Goal: Task Accomplishment & Management: Manage account settings

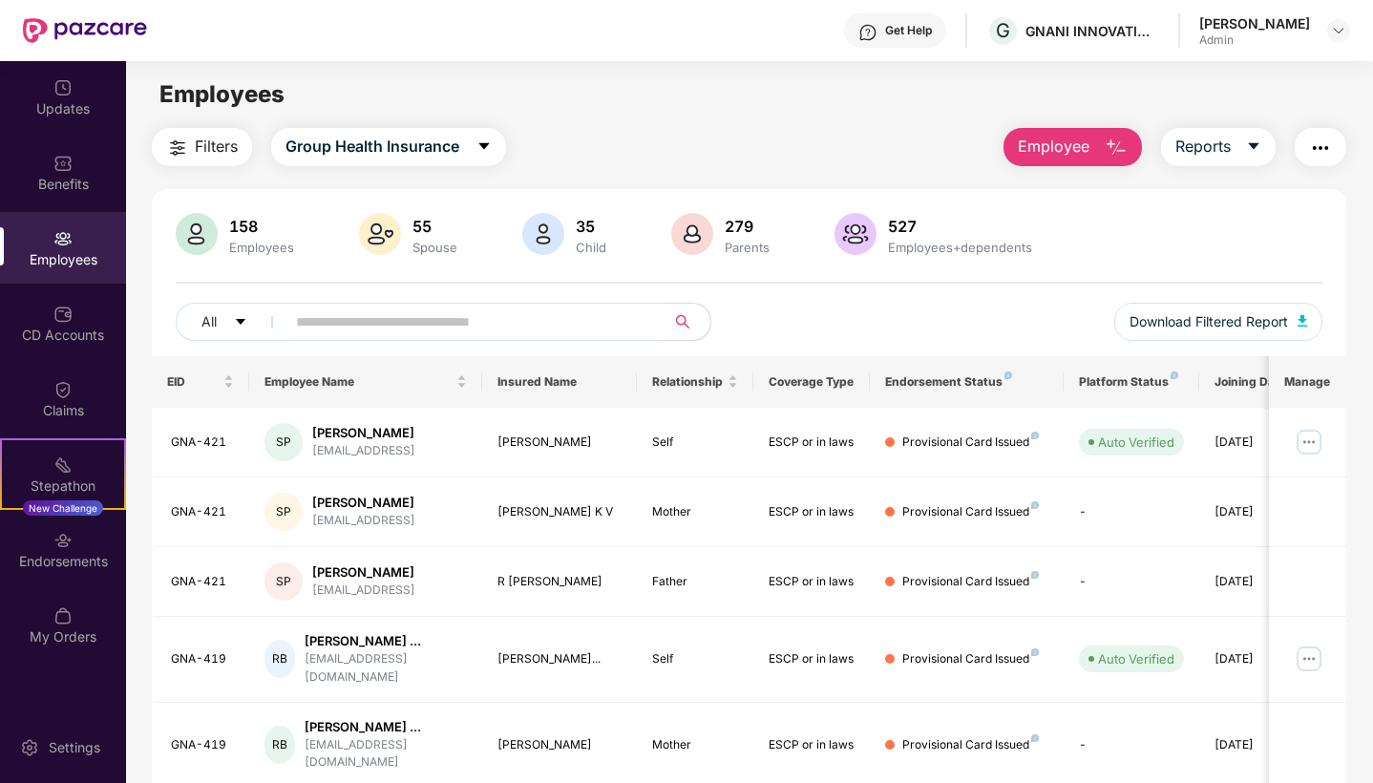
click at [429, 343] on div "All Download Filtered Report" at bounding box center [749, 329] width 1146 height 53
click at [438, 329] on input "text" at bounding box center [467, 321] width 343 height 29
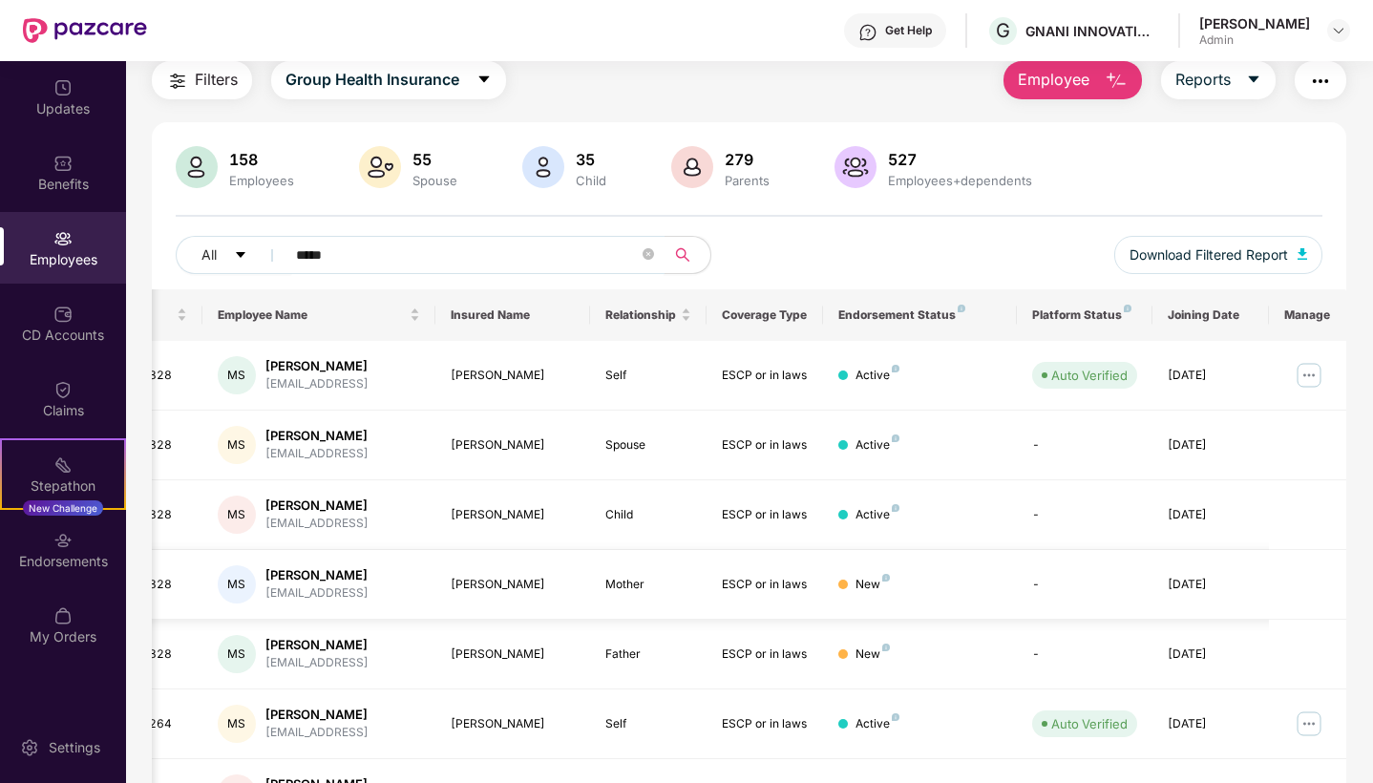
scroll to position [0, 48]
type input "*****"
click at [86, 580] on div "Endorsements" at bounding box center [63, 550] width 126 height 72
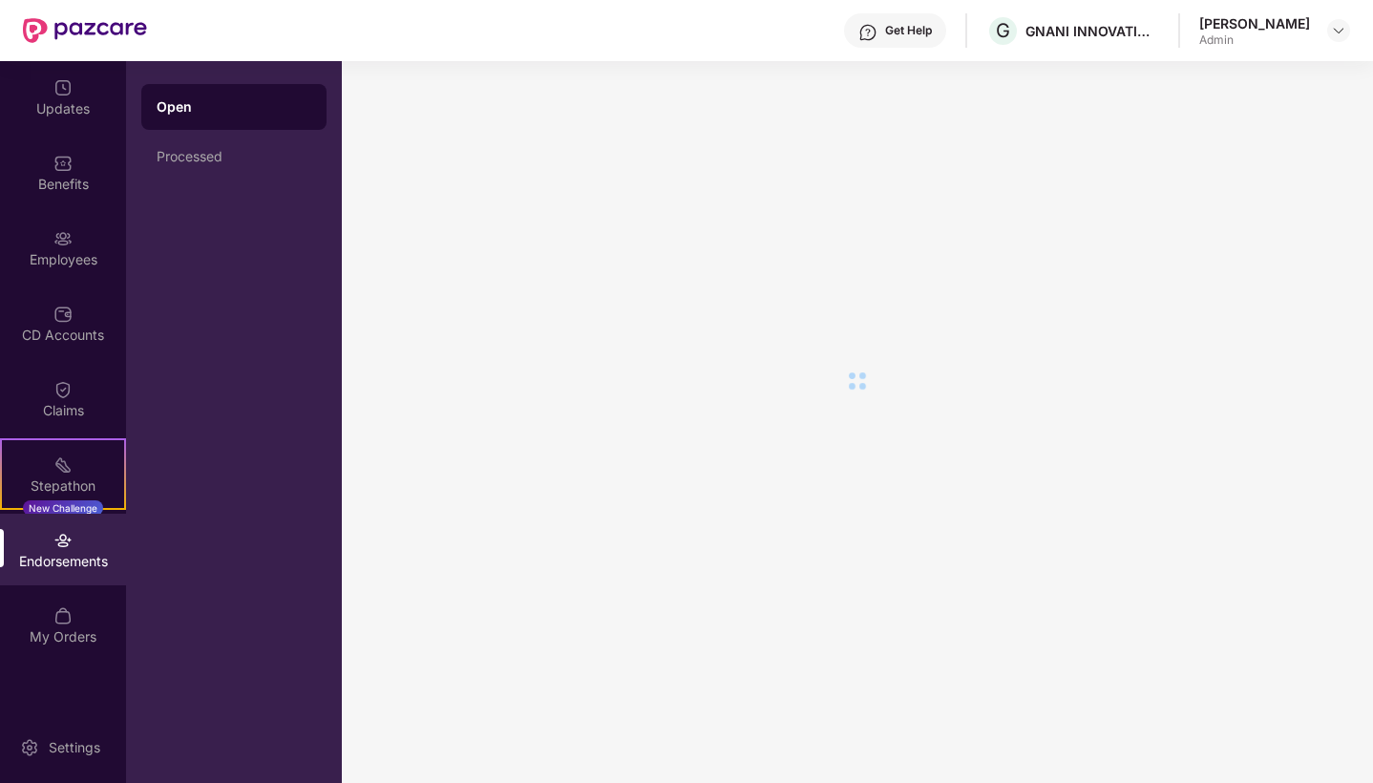
scroll to position [0, 0]
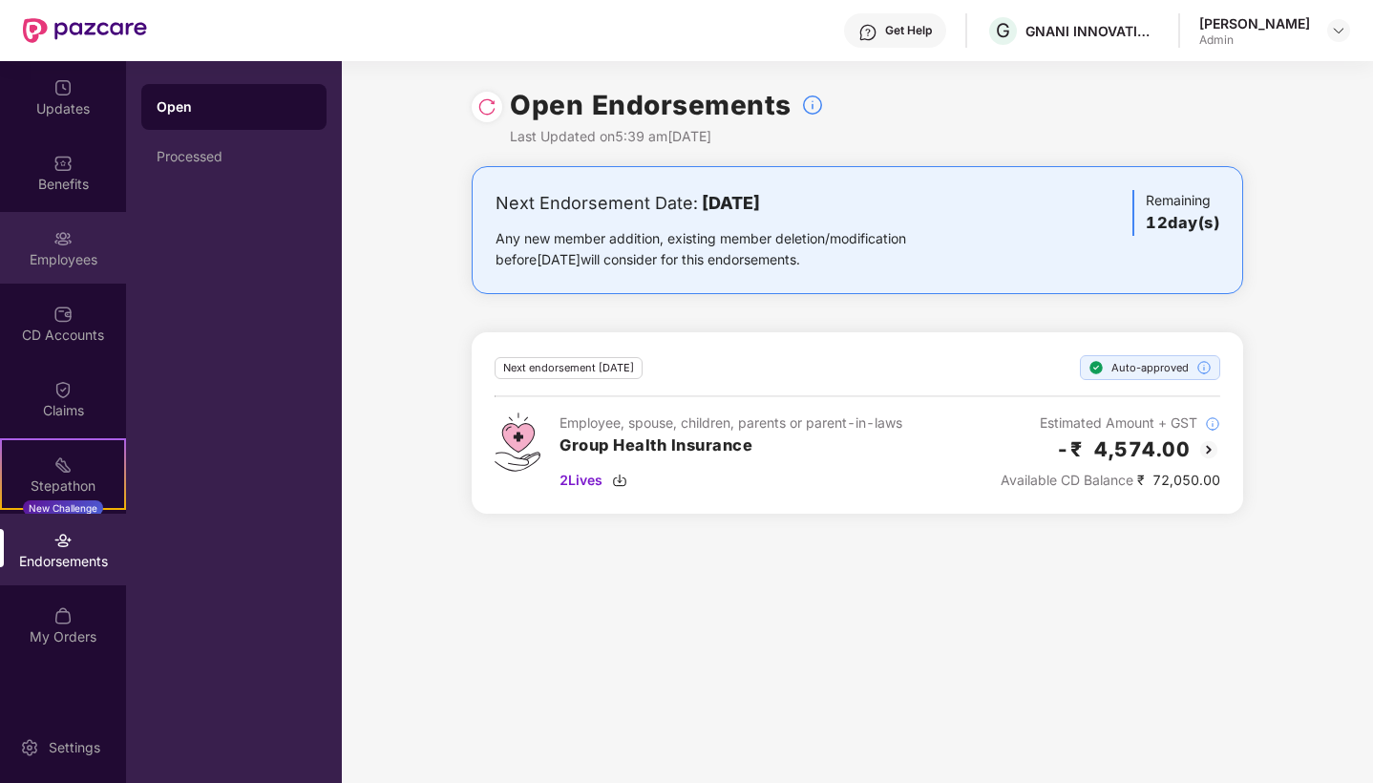
click at [77, 275] on div "Employees" at bounding box center [63, 248] width 126 height 72
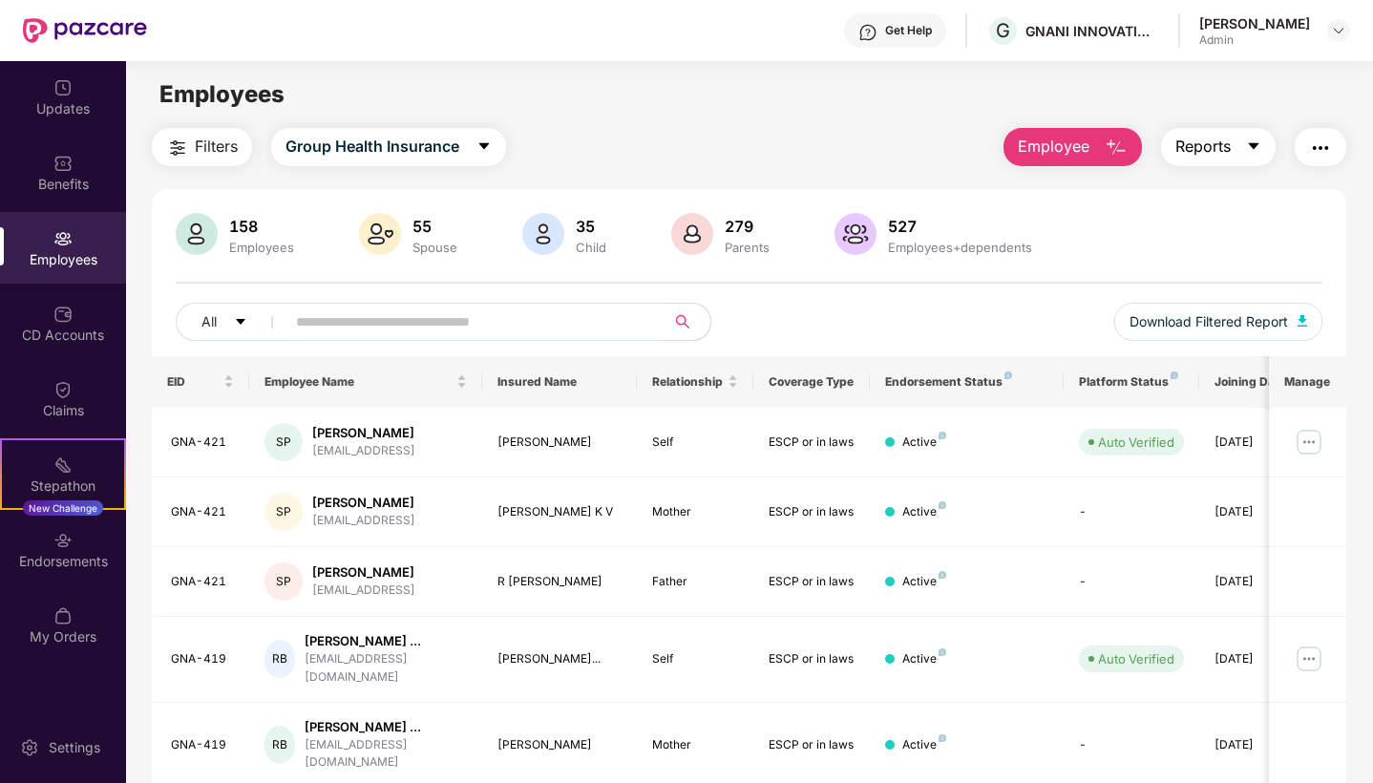
click at [1240, 131] on button "Reports" at bounding box center [1218, 147] width 115 height 38
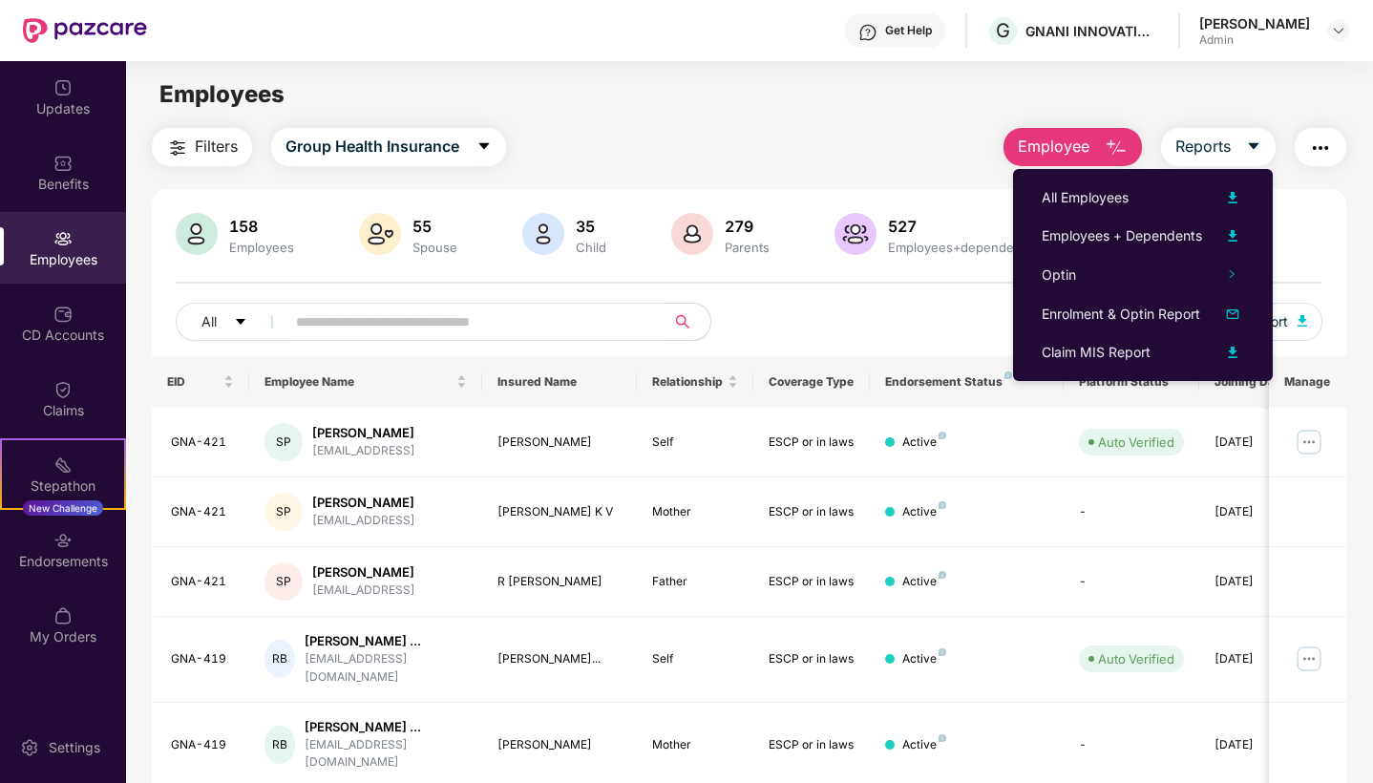
click at [477, 313] on input "text" at bounding box center [467, 321] width 343 height 29
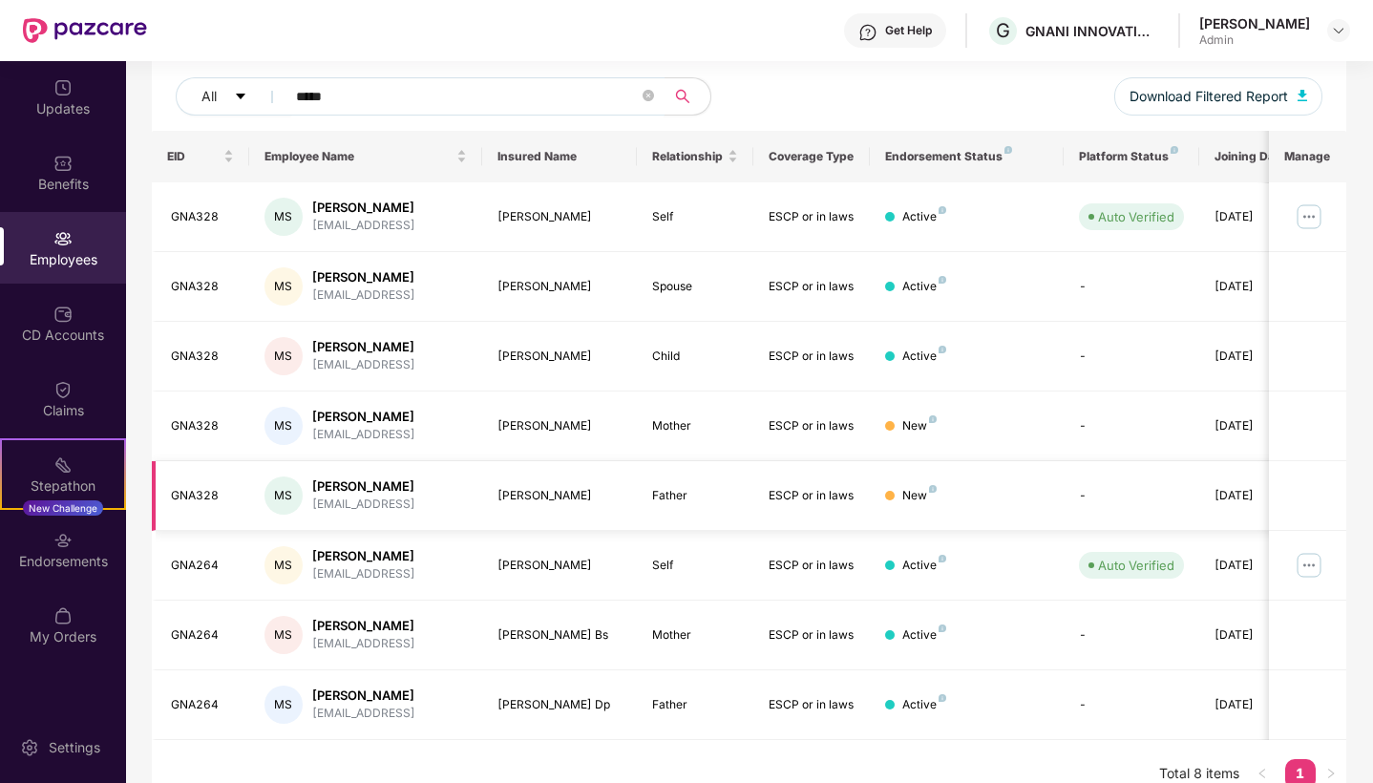
scroll to position [223, 0]
type input "*****"
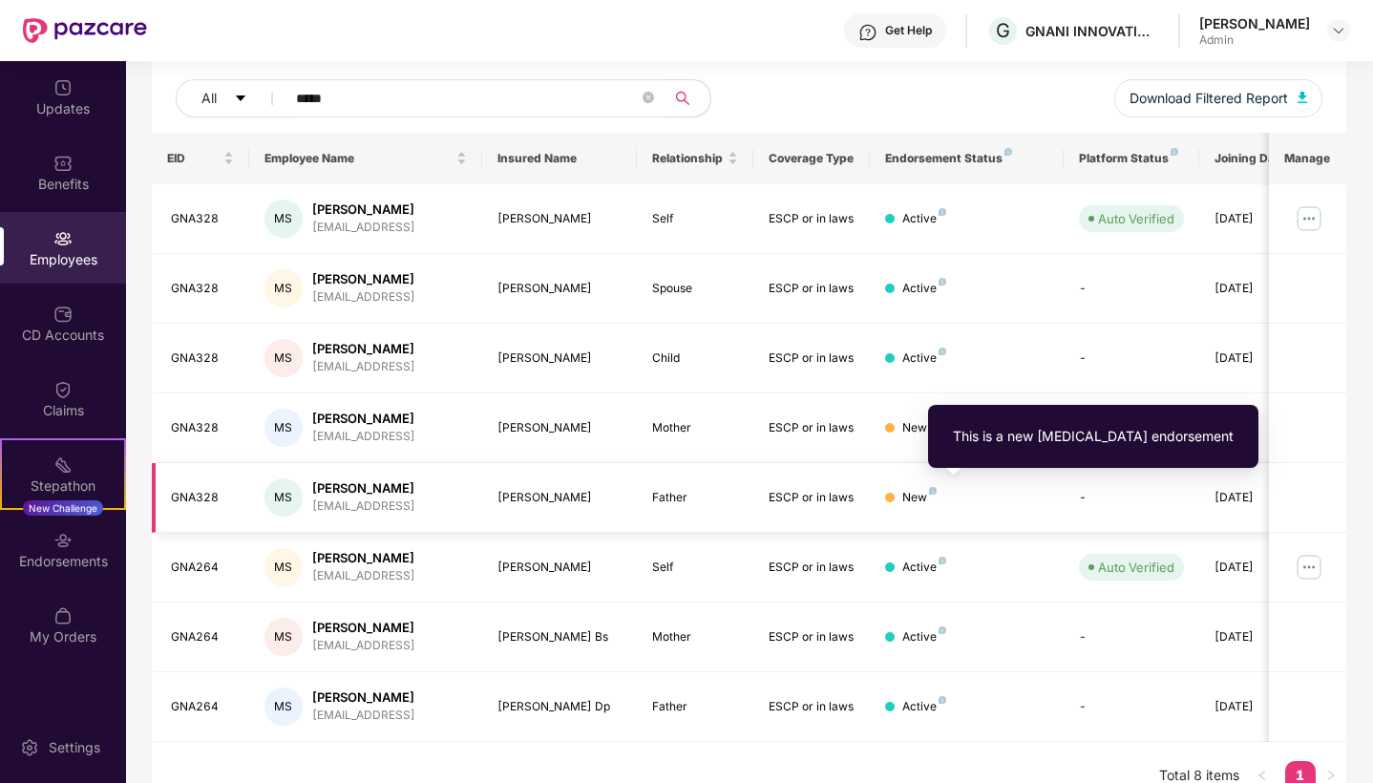
click at [932, 489] on img at bounding box center [933, 491] width 8 height 8
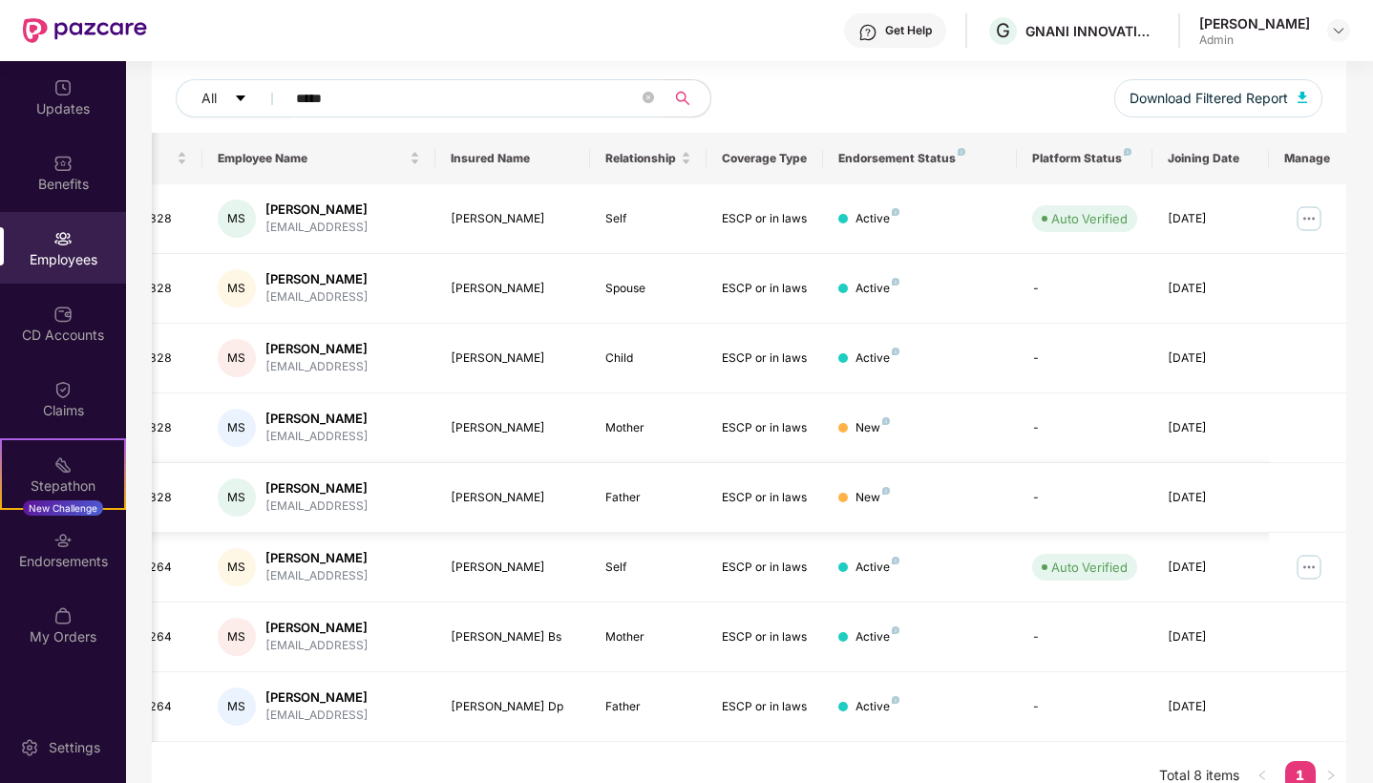
scroll to position [0, 48]
click at [1227, 85] on button "Download Filtered Report" at bounding box center [1218, 98] width 208 height 38
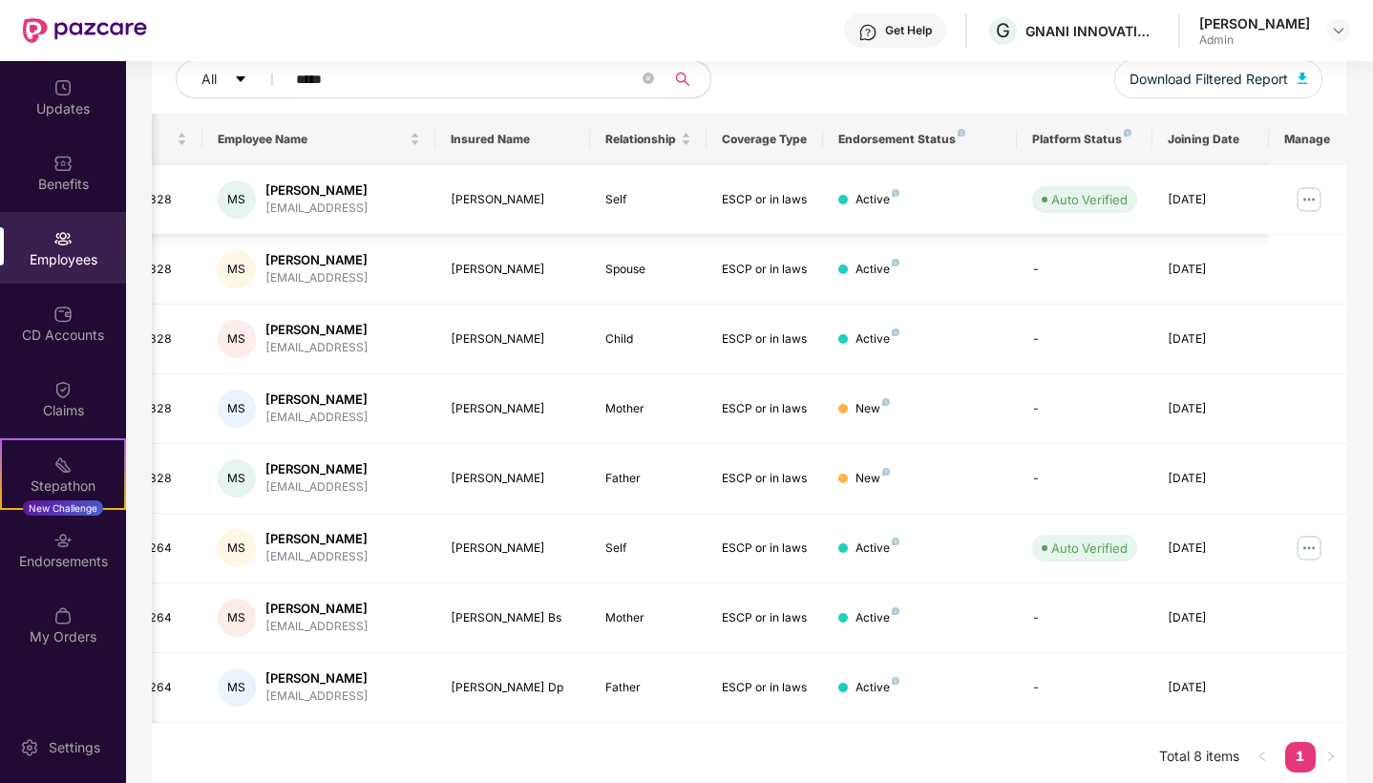
click at [1304, 201] on img at bounding box center [1308, 199] width 31 height 31
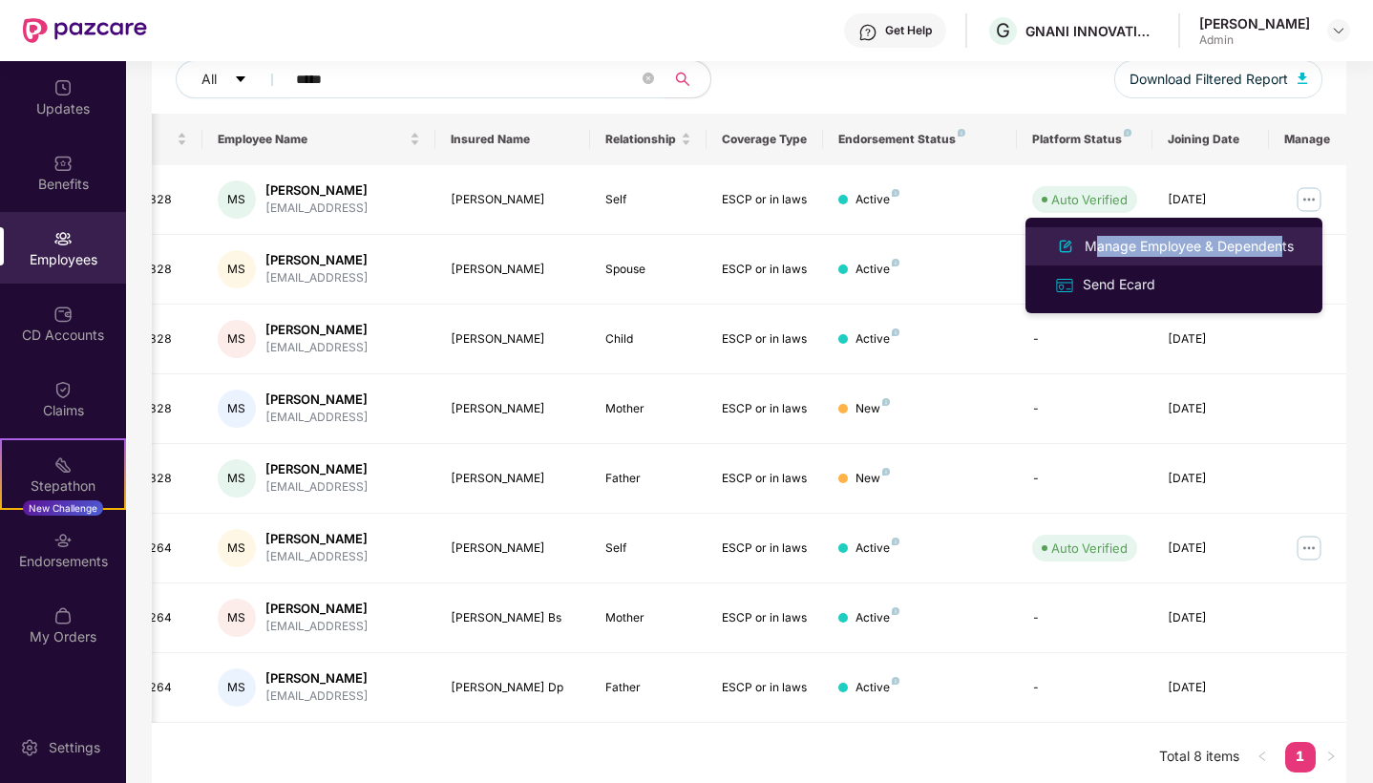
click at [1273, 236] on div "Manage Employee & Dependents" at bounding box center [1189, 246] width 217 height 21
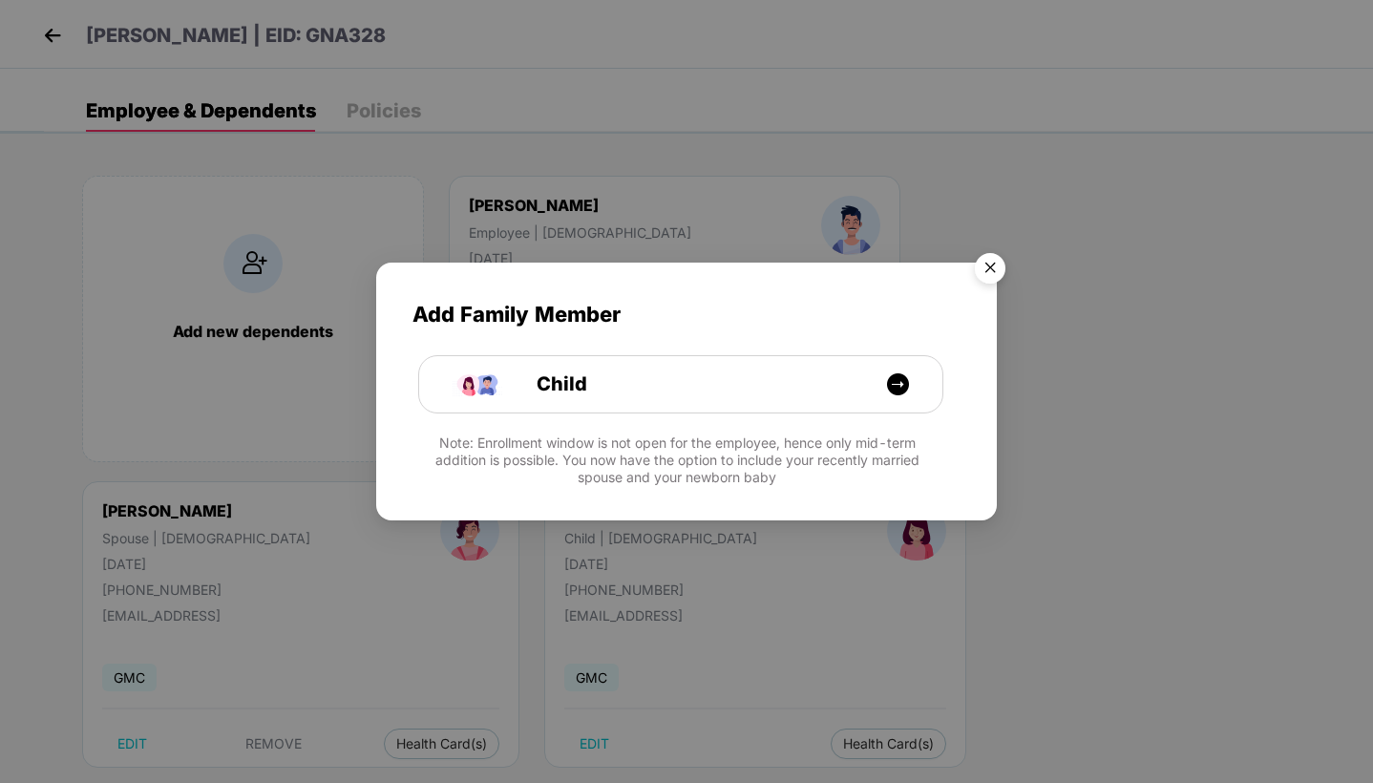
click at [985, 278] on img "Close" at bounding box center [989, 270] width 53 height 53
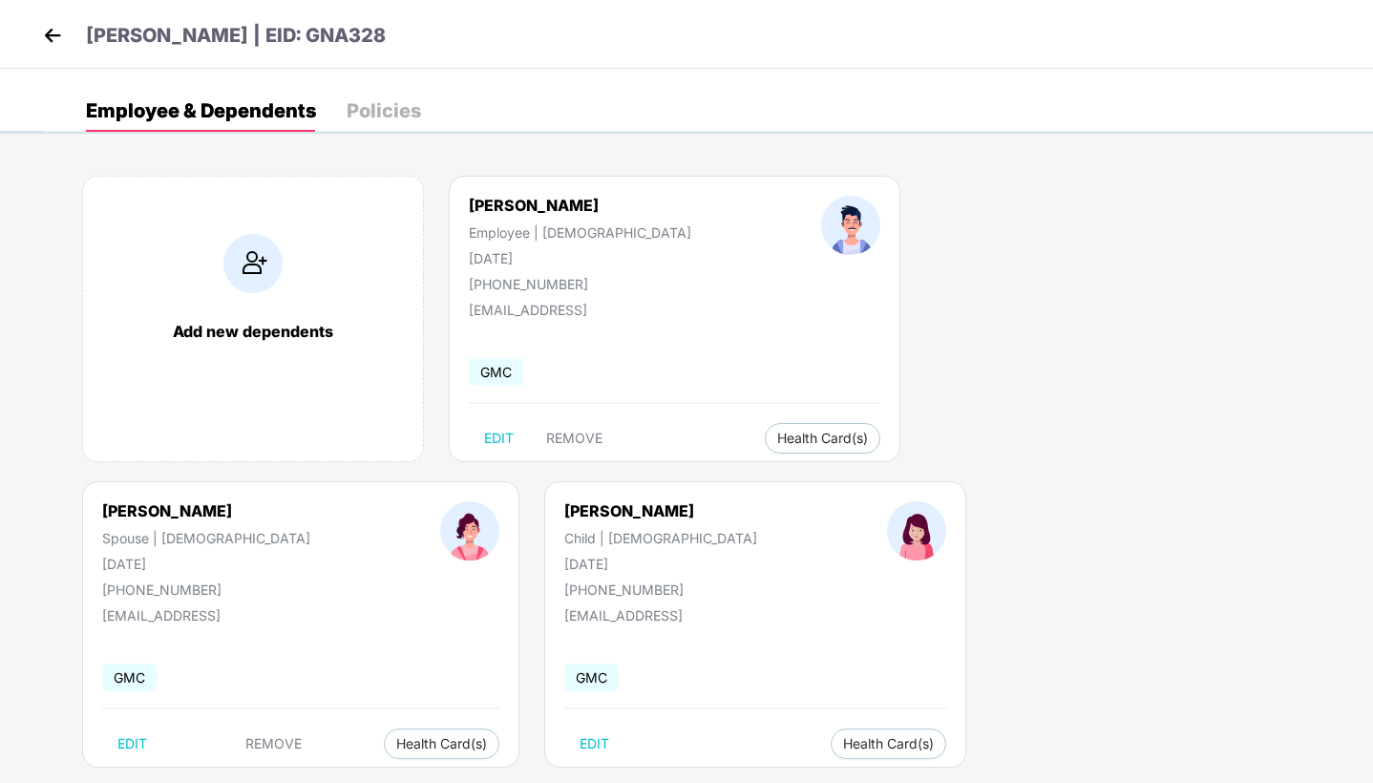
scroll to position [0, 0]
click at [34, 44] on div "[PERSON_NAME] | EID: GNA328" at bounding box center [686, 34] width 1373 height 69
click at [52, 43] on img at bounding box center [52, 35] width 29 height 29
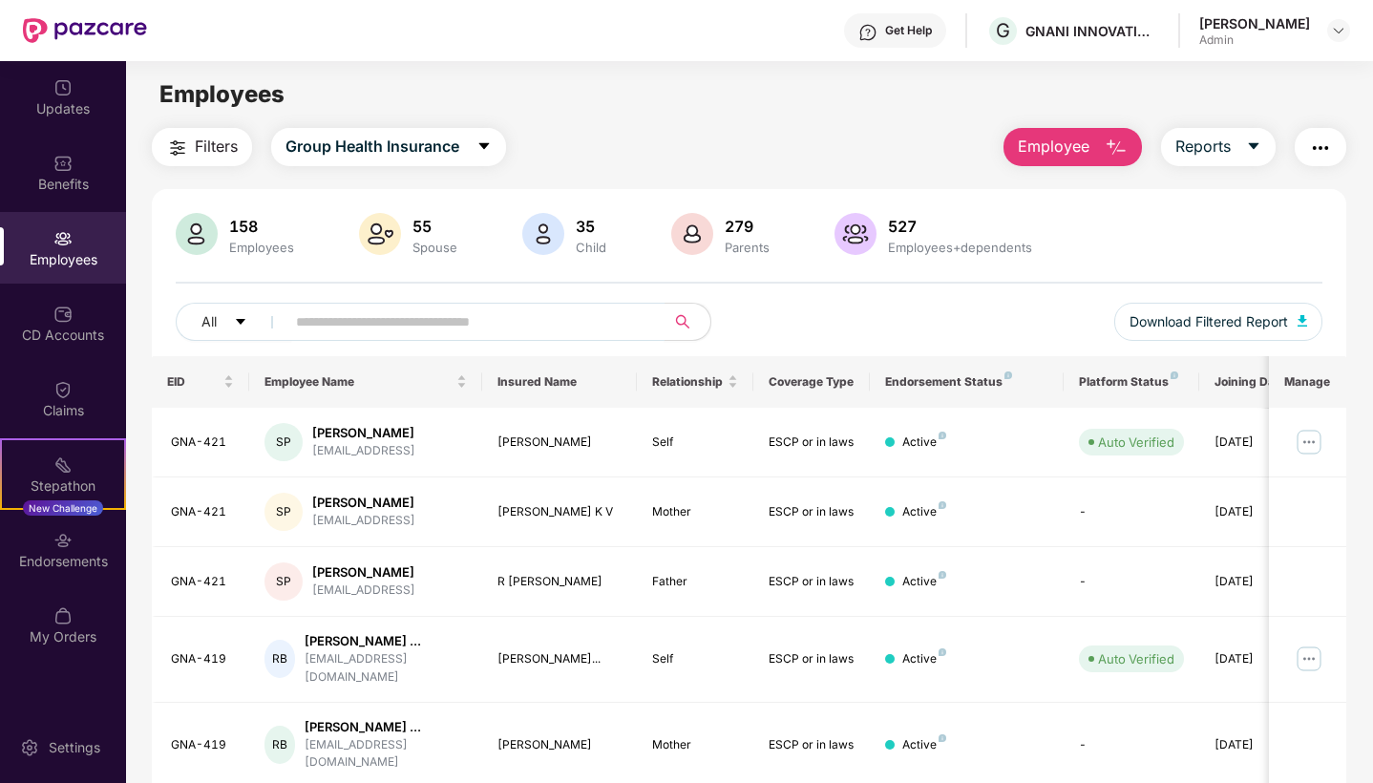
click at [461, 320] on input "text" at bounding box center [467, 321] width 343 height 29
click at [1264, 151] on button "Reports" at bounding box center [1218, 147] width 115 height 38
click at [84, 272] on div "Employees" at bounding box center [63, 248] width 126 height 72
click at [81, 554] on div "Endorsements" at bounding box center [63, 561] width 126 height 19
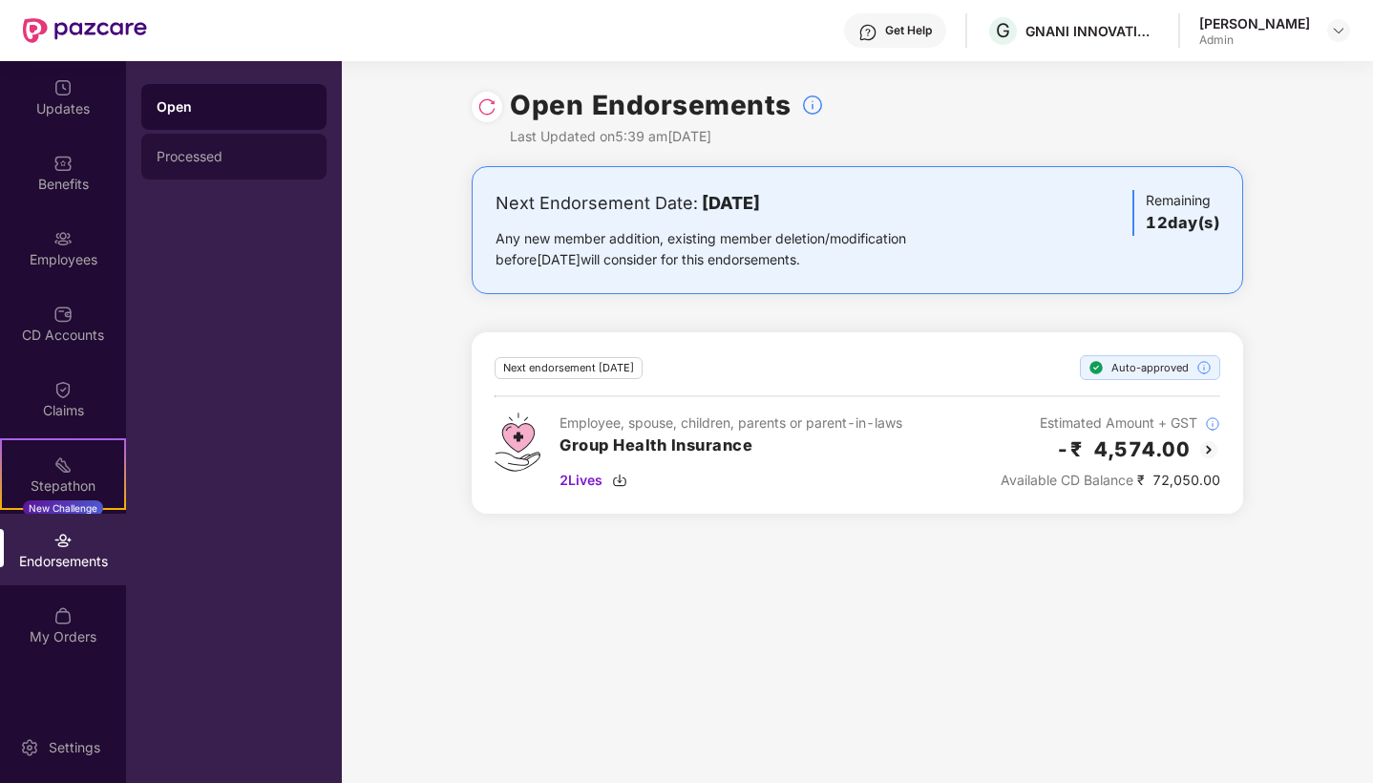
click at [215, 172] on div "Processed" at bounding box center [233, 157] width 185 height 46
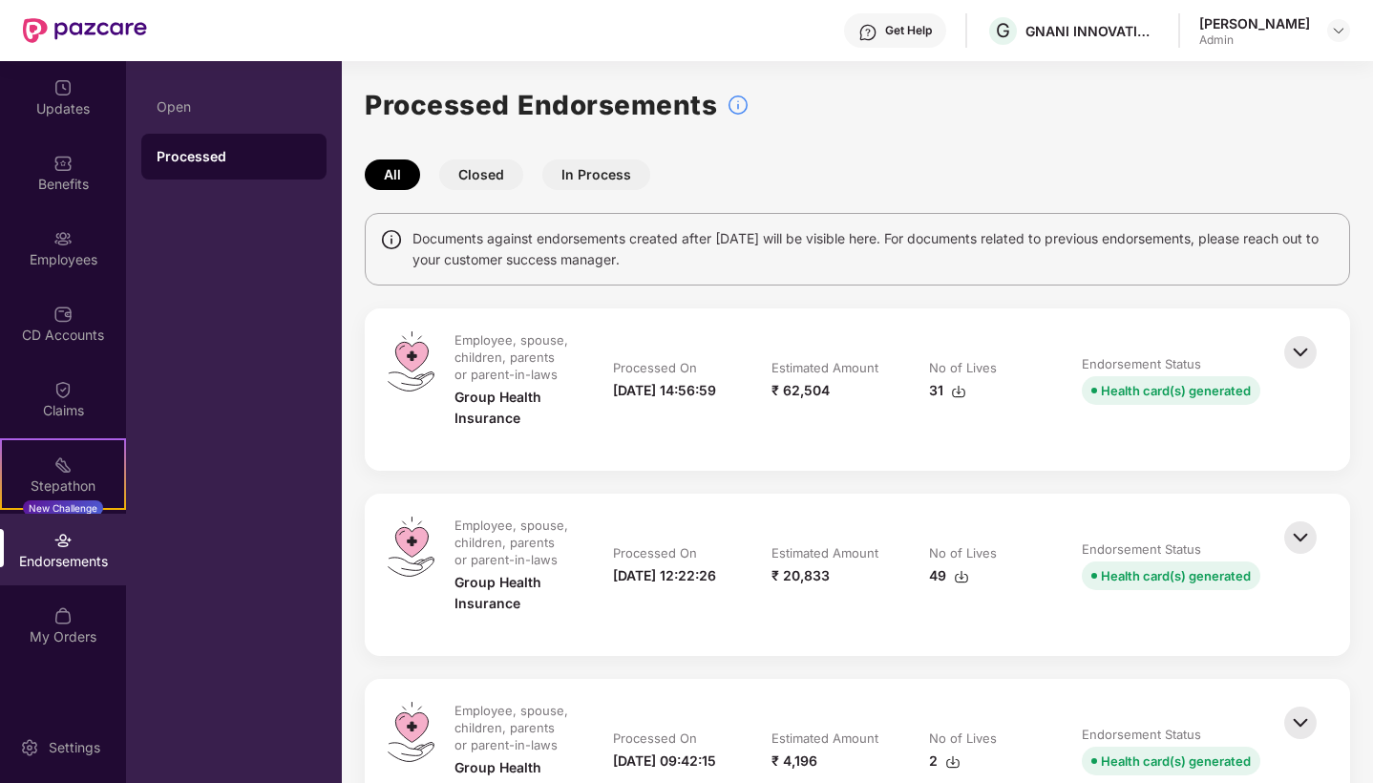
click at [598, 165] on button "In Process" at bounding box center [596, 174] width 108 height 31
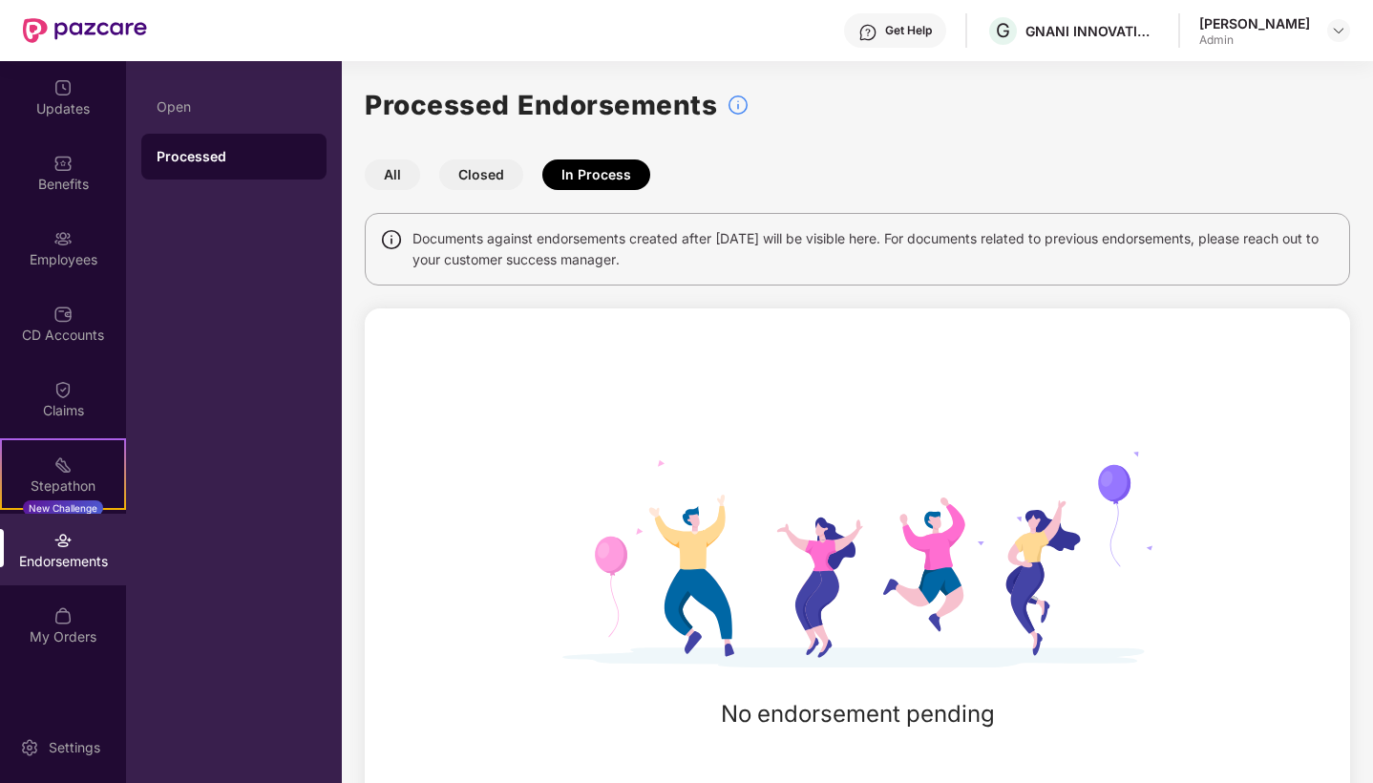
click at [472, 184] on button "Closed" at bounding box center [481, 174] width 84 height 31
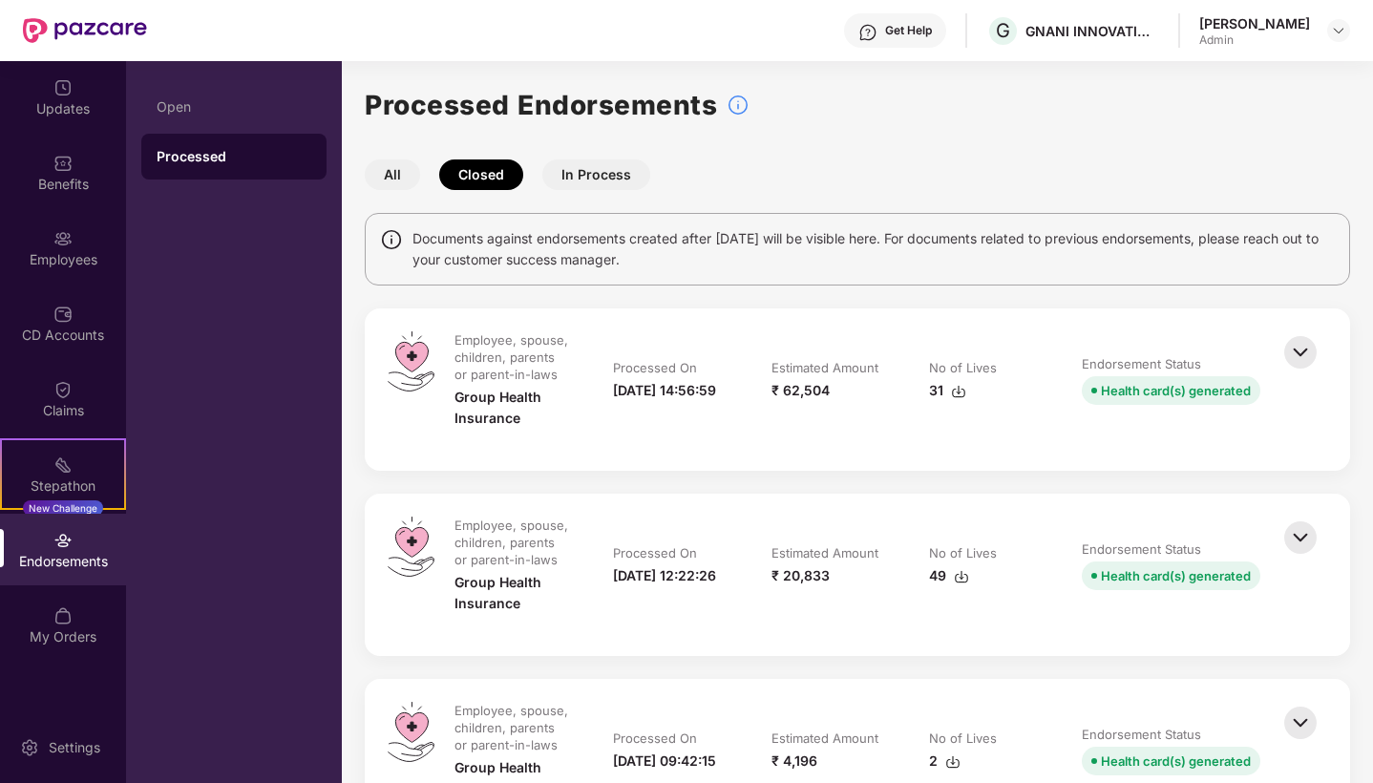
click at [601, 165] on button "In Process" at bounding box center [596, 174] width 108 height 31
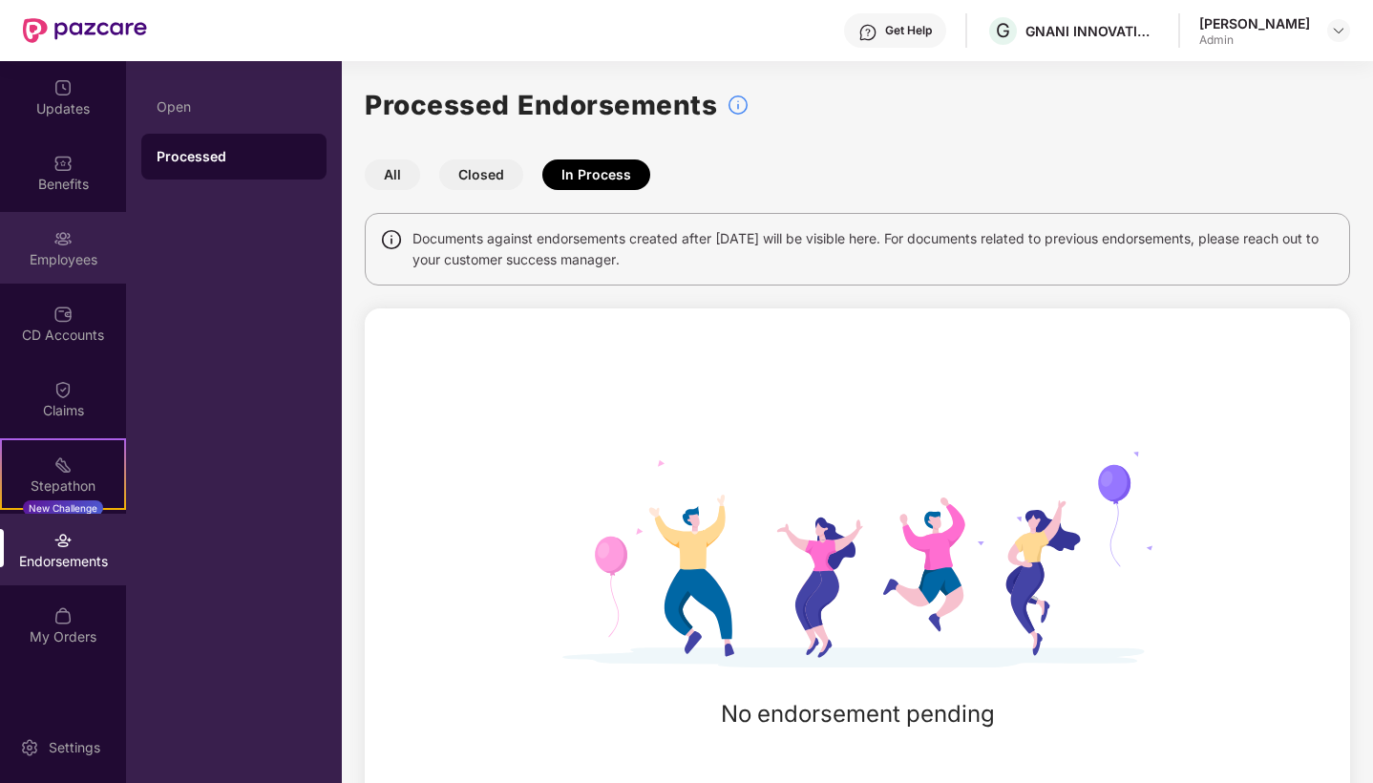
click at [93, 250] on div "Employees" at bounding box center [63, 259] width 126 height 19
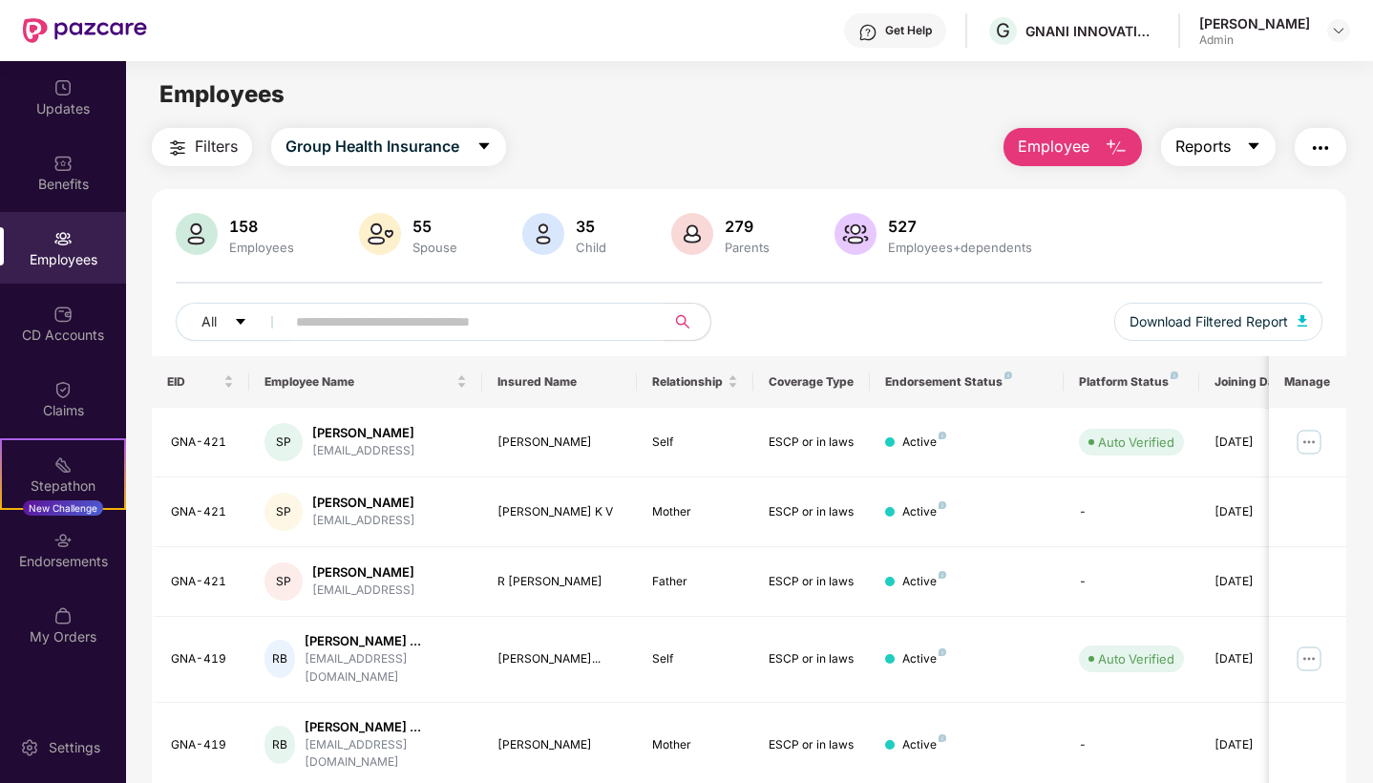
click at [1172, 144] on button "Reports" at bounding box center [1218, 147] width 115 height 38
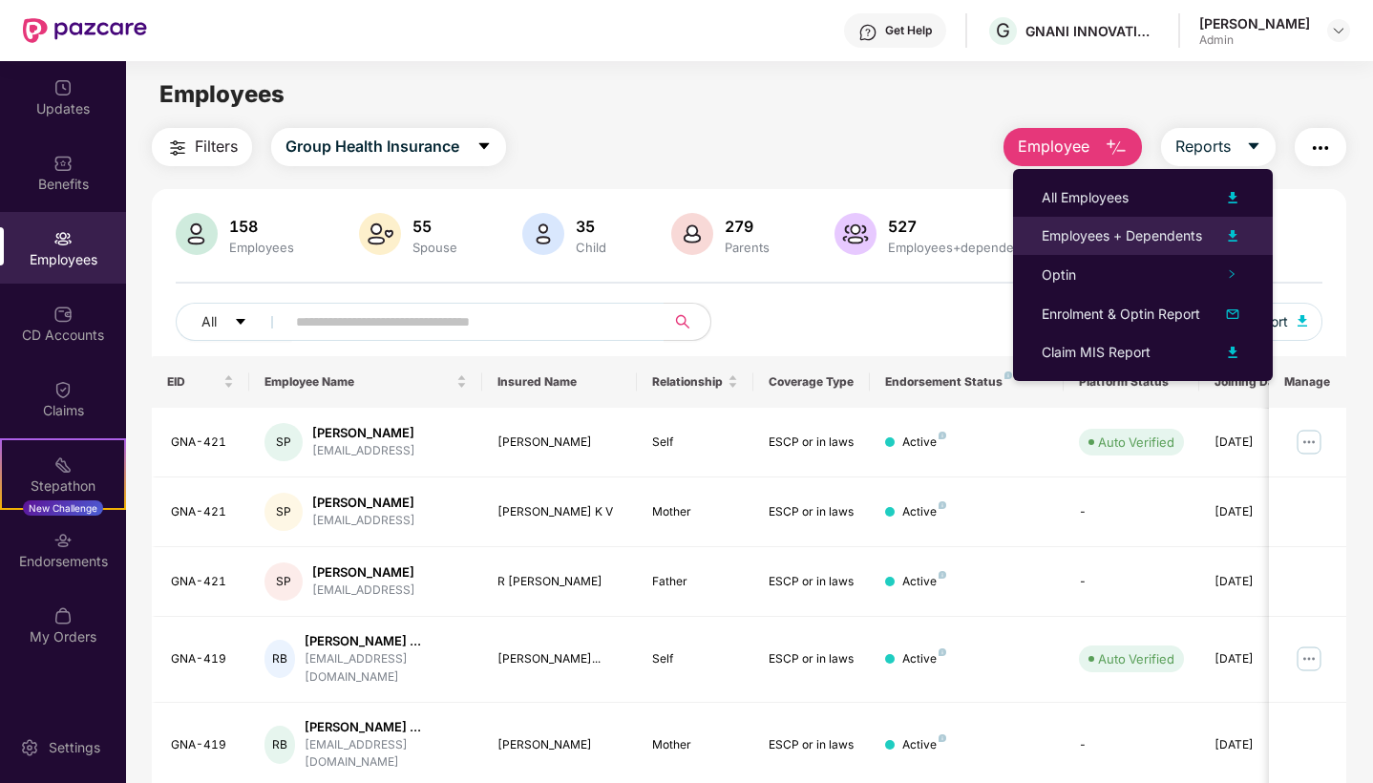
click at [1180, 226] on div "Employees + Dependents" at bounding box center [1121, 235] width 160 height 21
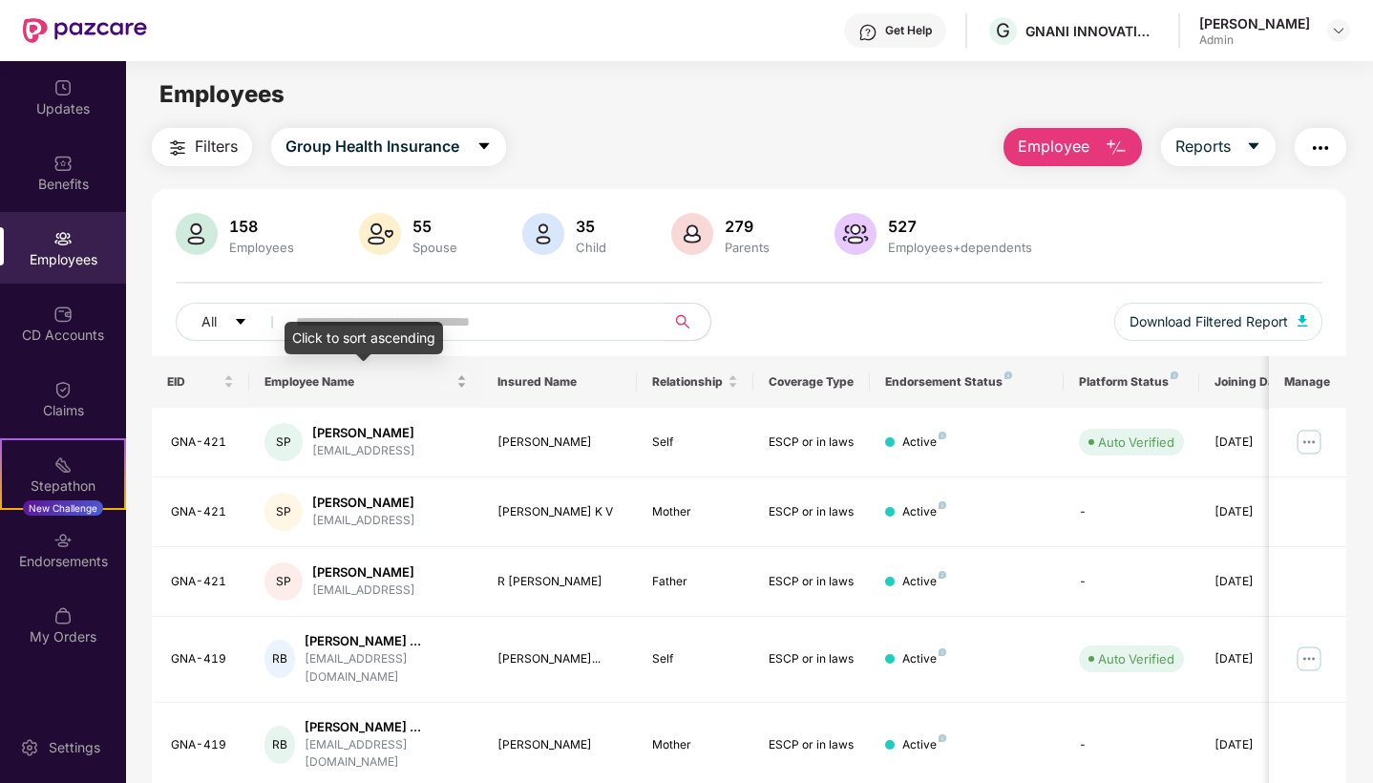
click at [395, 359] on div "Click to sort ascending" at bounding box center [363, 345] width 158 height 46
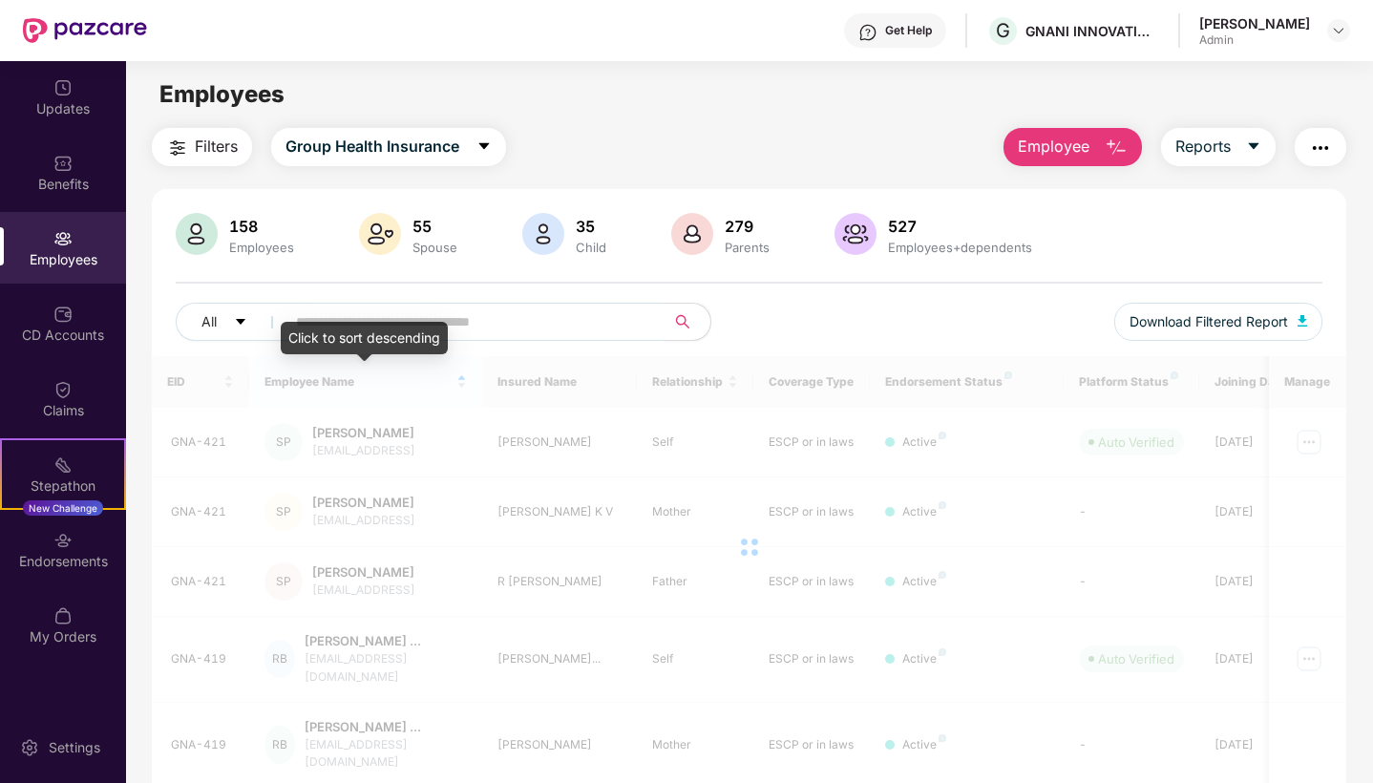
click at [417, 328] on div "Click to sort descending" at bounding box center [364, 338] width 167 height 32
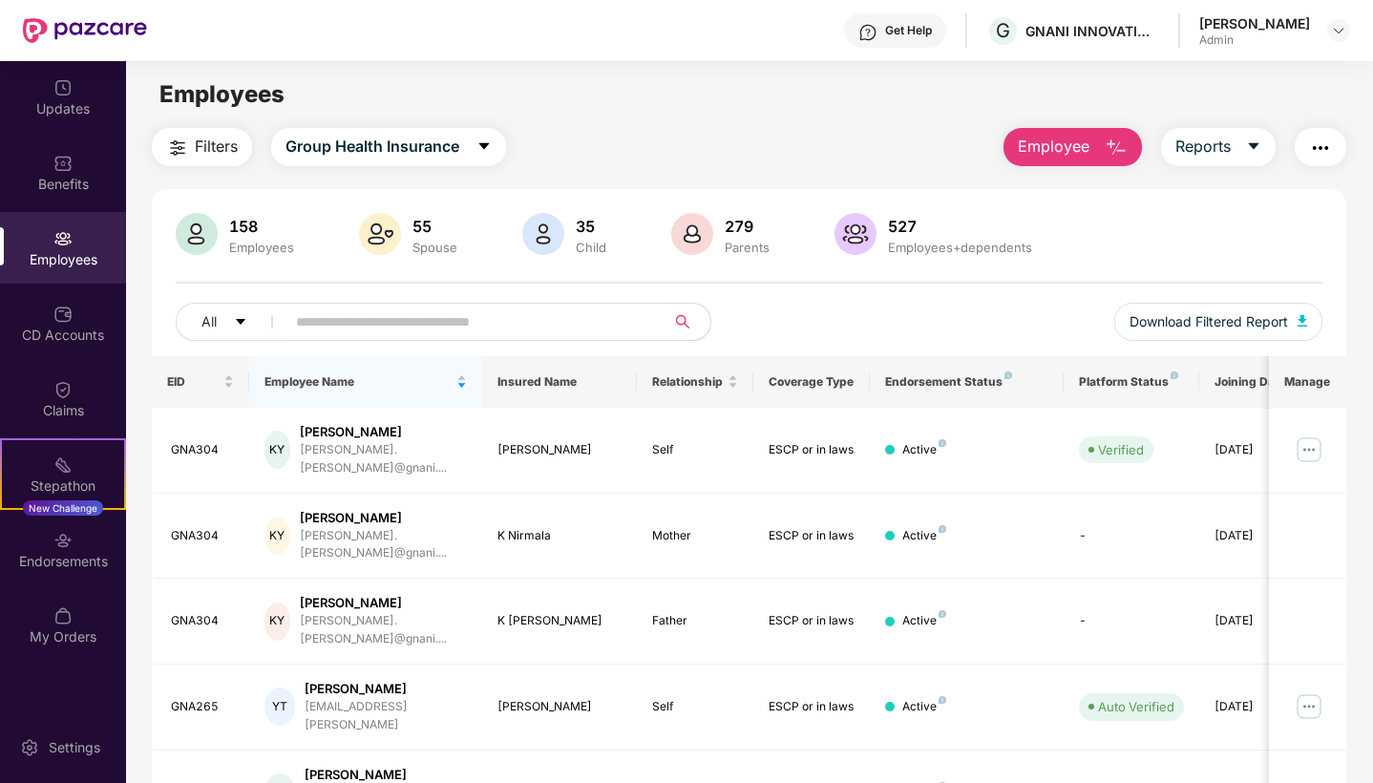
click at [453, 320] on input "text" at bounding box center [467, 321] width 343 height 29
type input "*****"
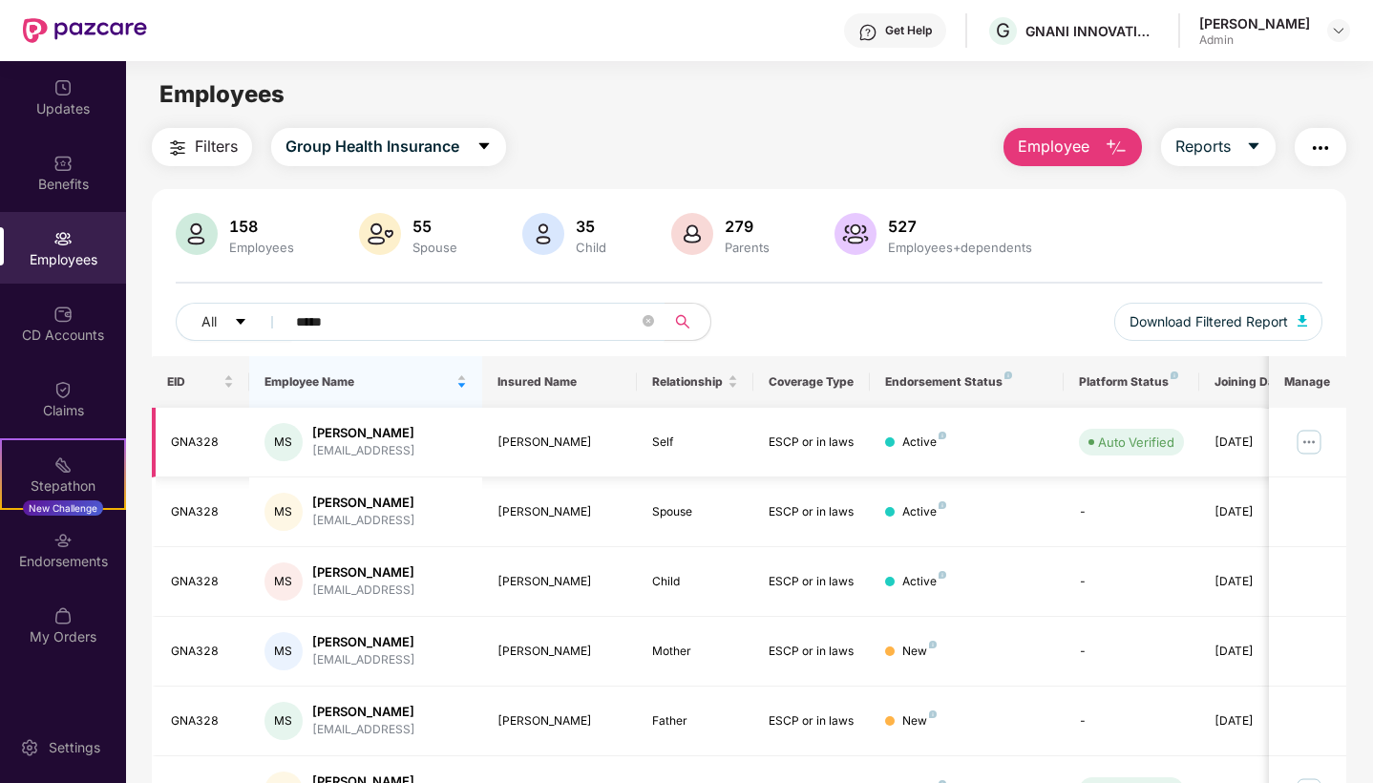
click at [1312, 438] on img at bounding box center [1308, 442] width 31 height 31
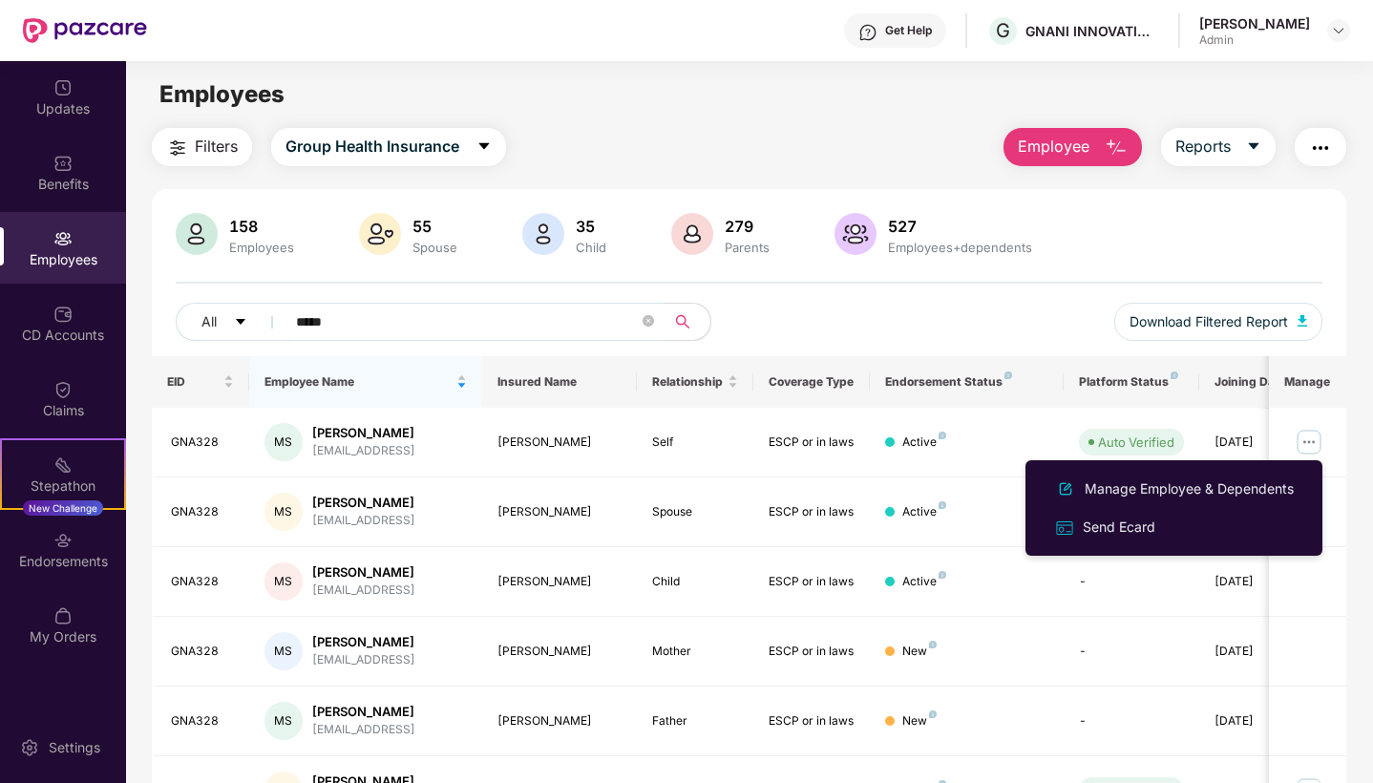
click at [1337, 257] on div "158 Employees 55 Spouse 35 Child 279 Parents 527 Employees+dependents All *****…" at bounding box center [749, 284] width 1194 height 143
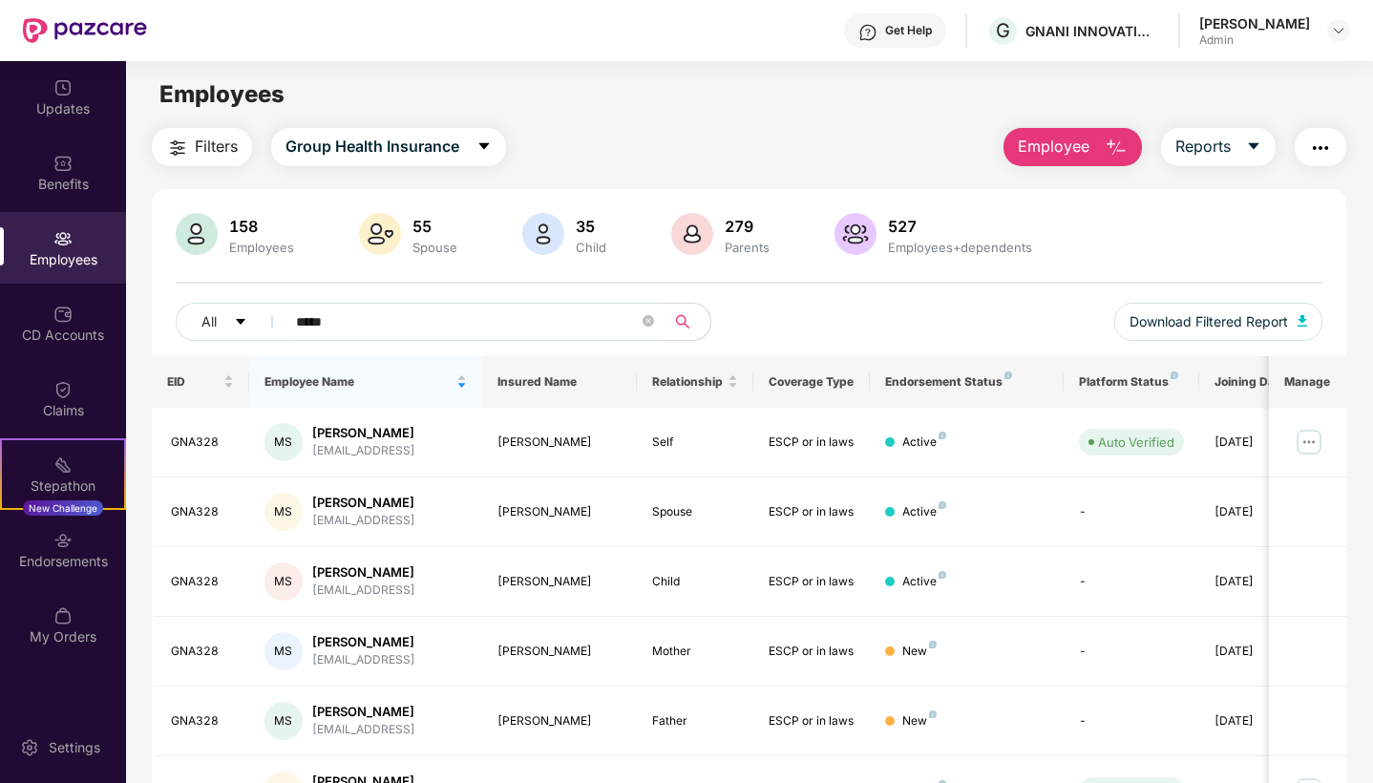
click at [1331, 134] on button "button" at bounding box center [1320, 147] width 52 height 38
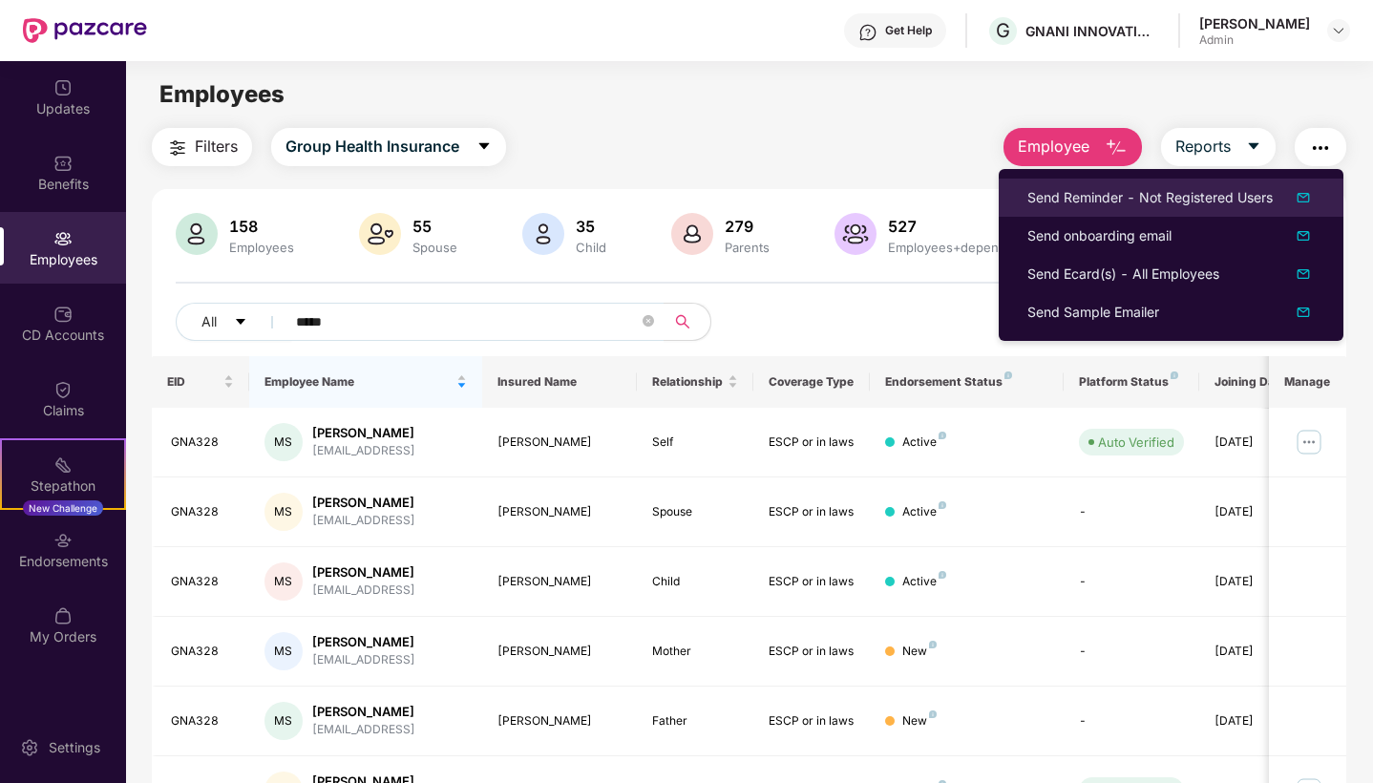
click at [1231, 182] on li "Send Reminder - Not Registered Users" at bounding box center [1170, 197] width 345 height 38
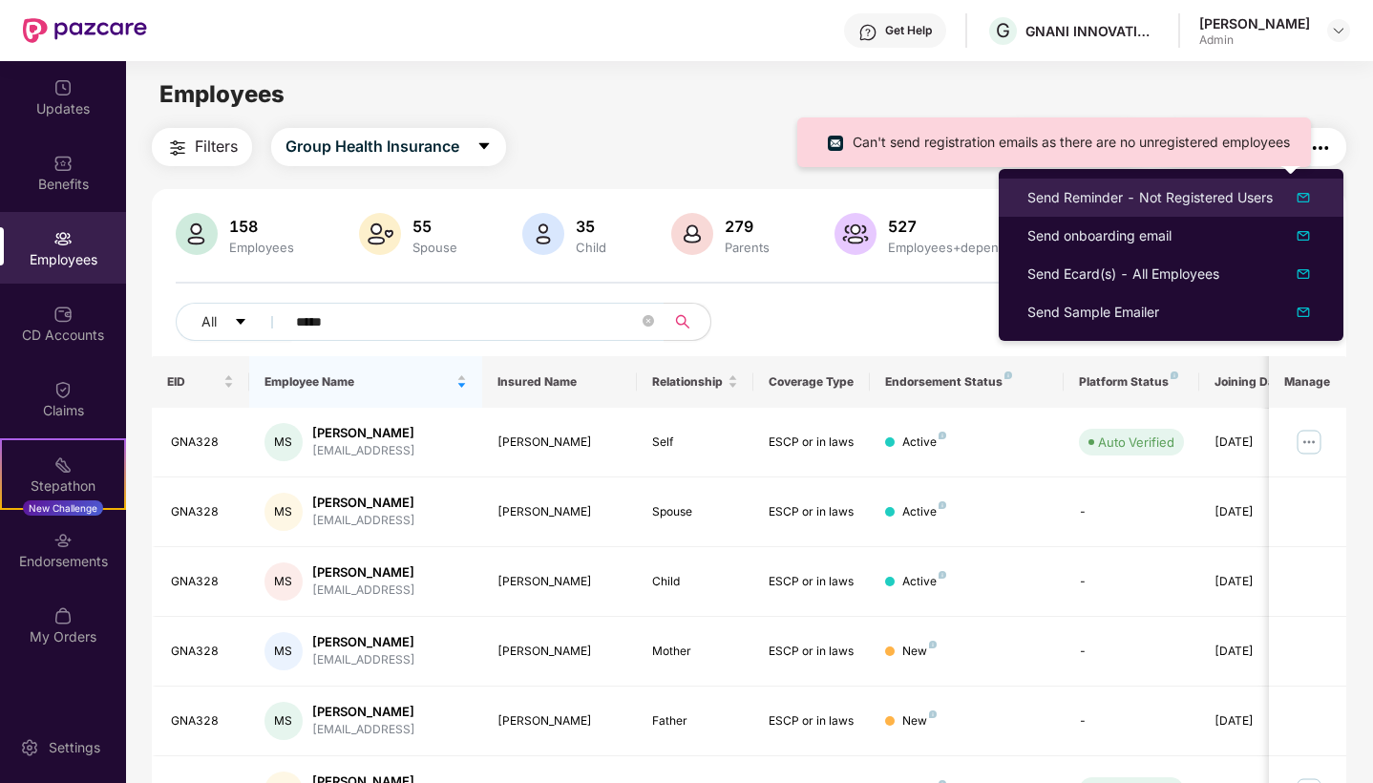
click at [1167, 196] on div "Send Reminder - Not Registered Users" at bounding box center [1149, 197] width 245 height 21
click at [806, 117] on div "Can't send registration emails as there are no unregistered employees" at bounding box center [1054, 149] width 514 height 64
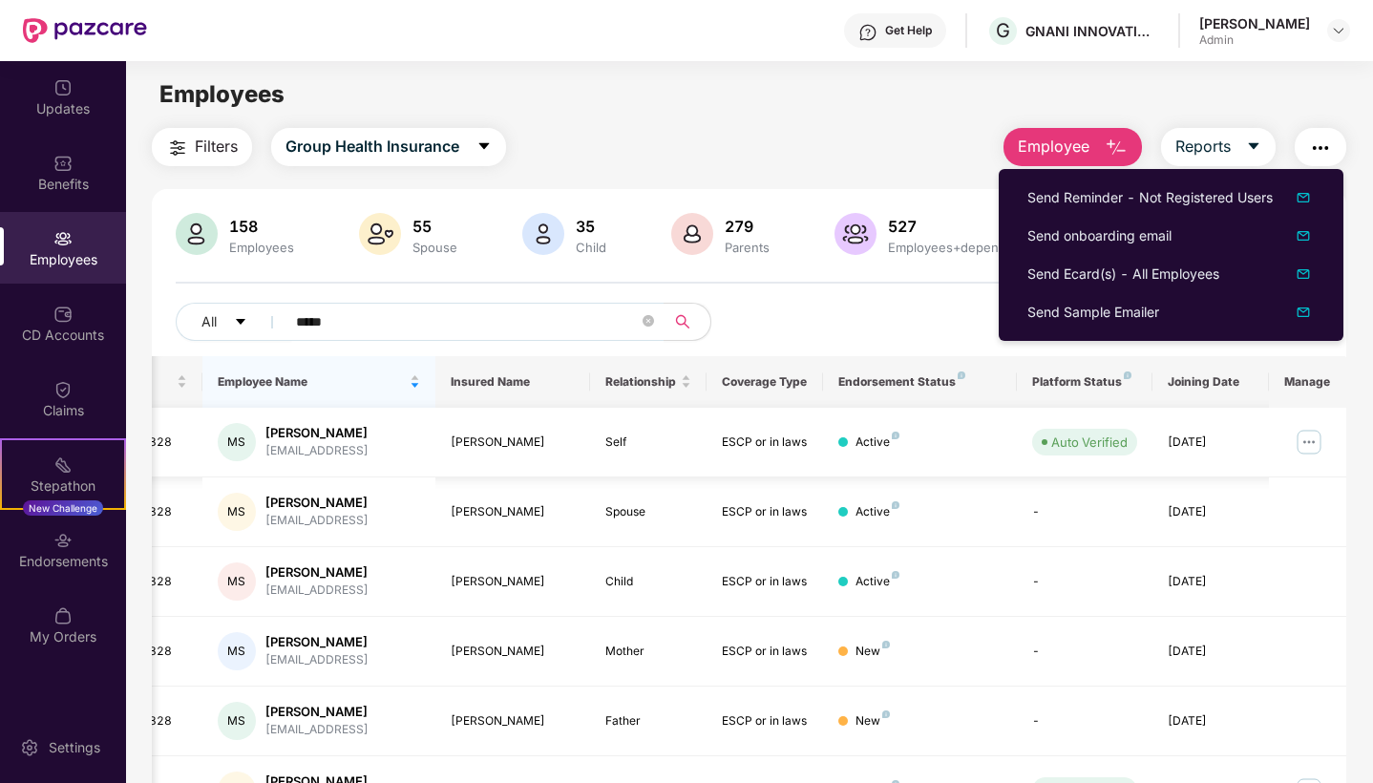
scroll to position [0, 48]
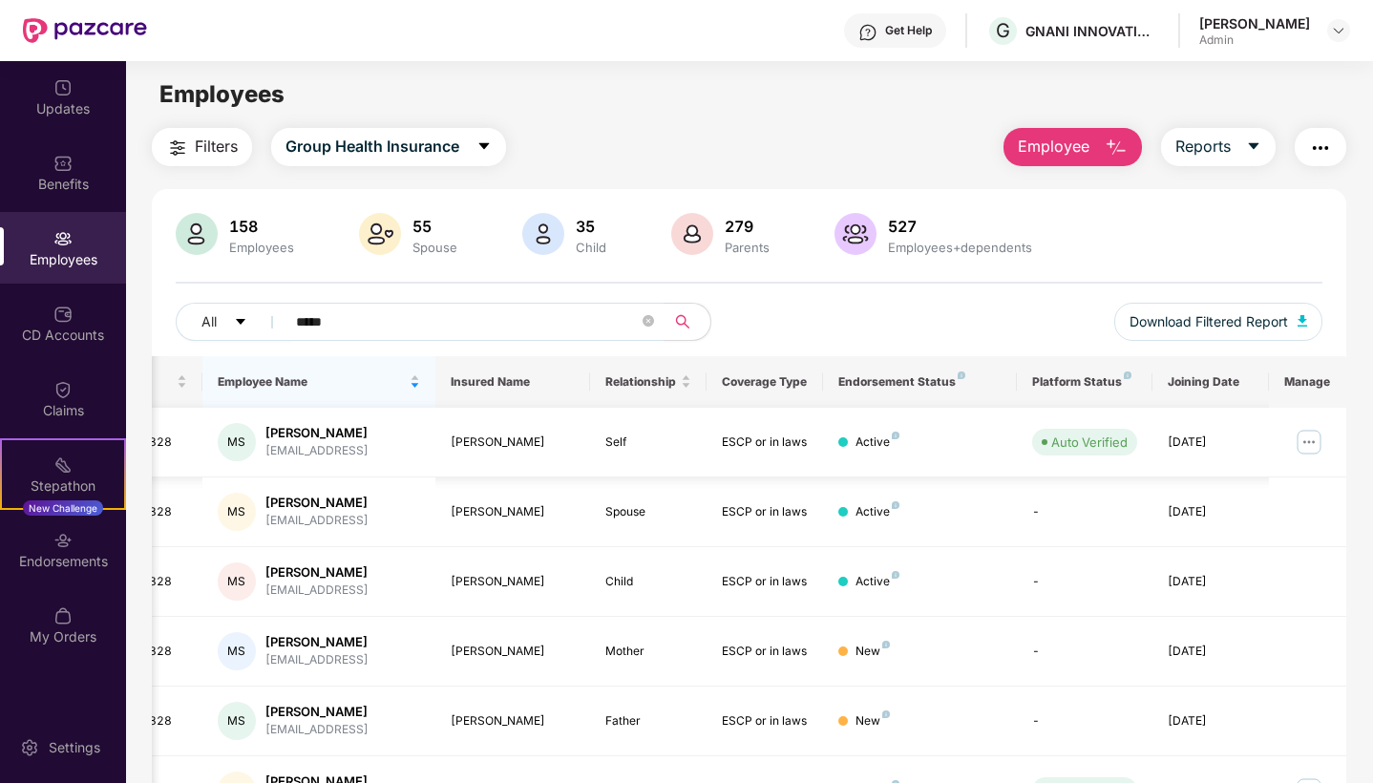
click at [1312, 442] on img at bounding box center [1308, 442] width 31 height 31
click at [1333, 37] on img at bounding box center [1338, 30] width 15 height 15
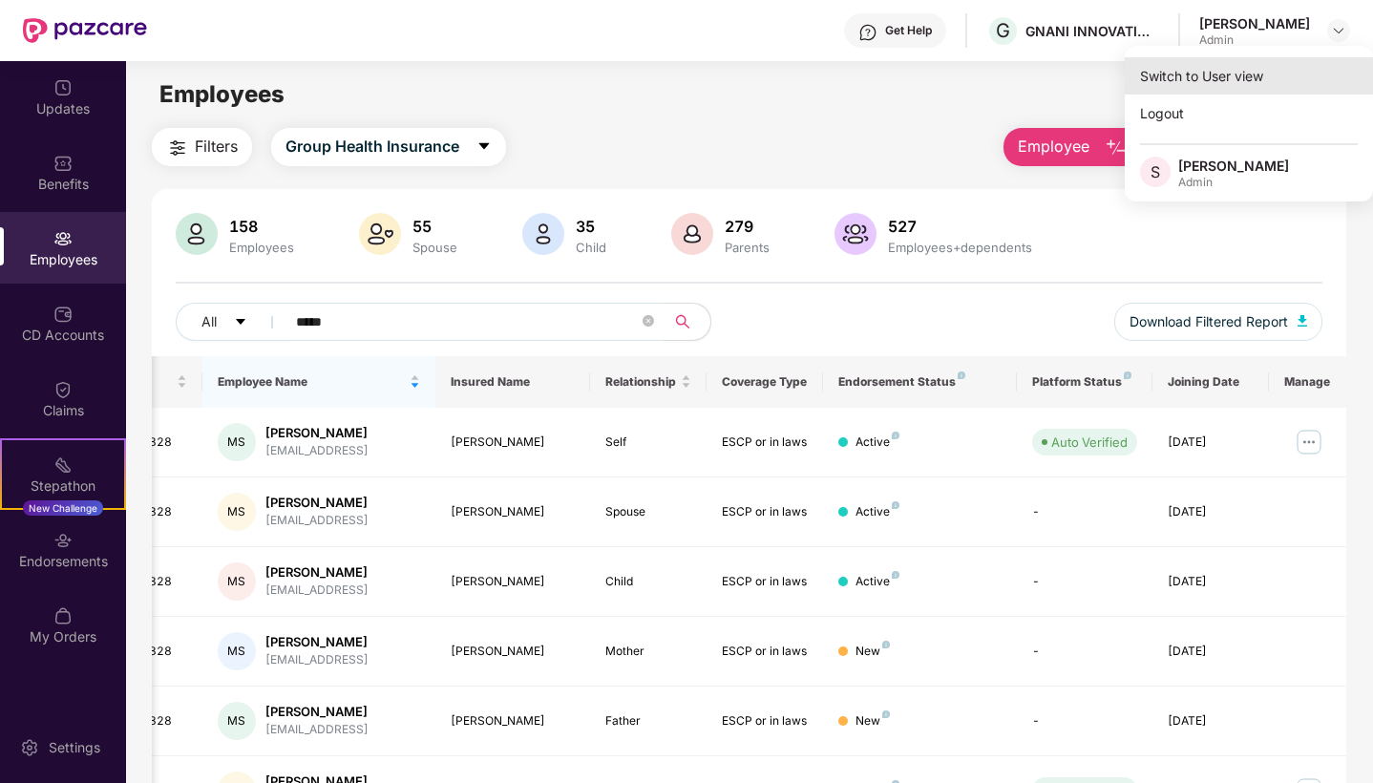
click at [1311, 88] on div "Switch to User view" at bounding box center [1248, 75] width 248 height 37
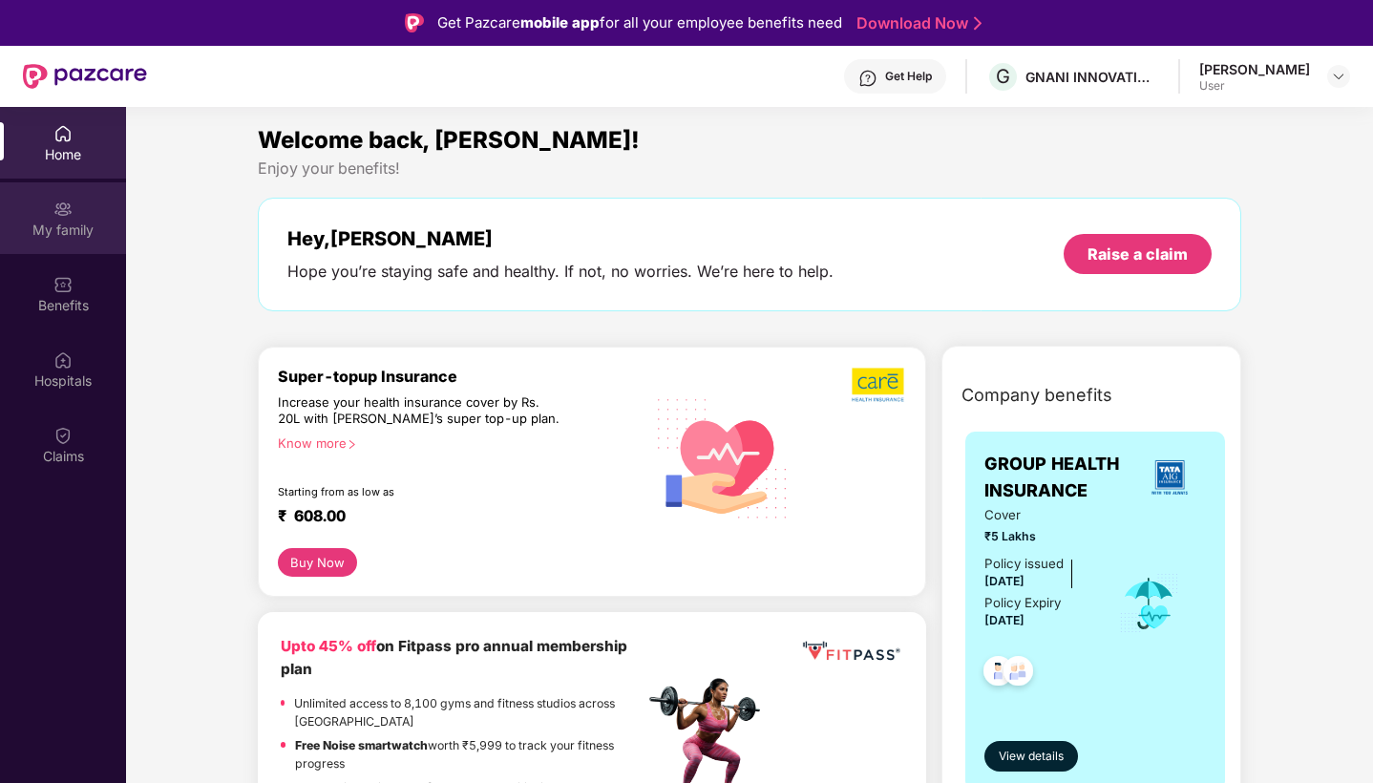
click at [68, 218] on img at bounding box center [62, 208] width 19 height 19
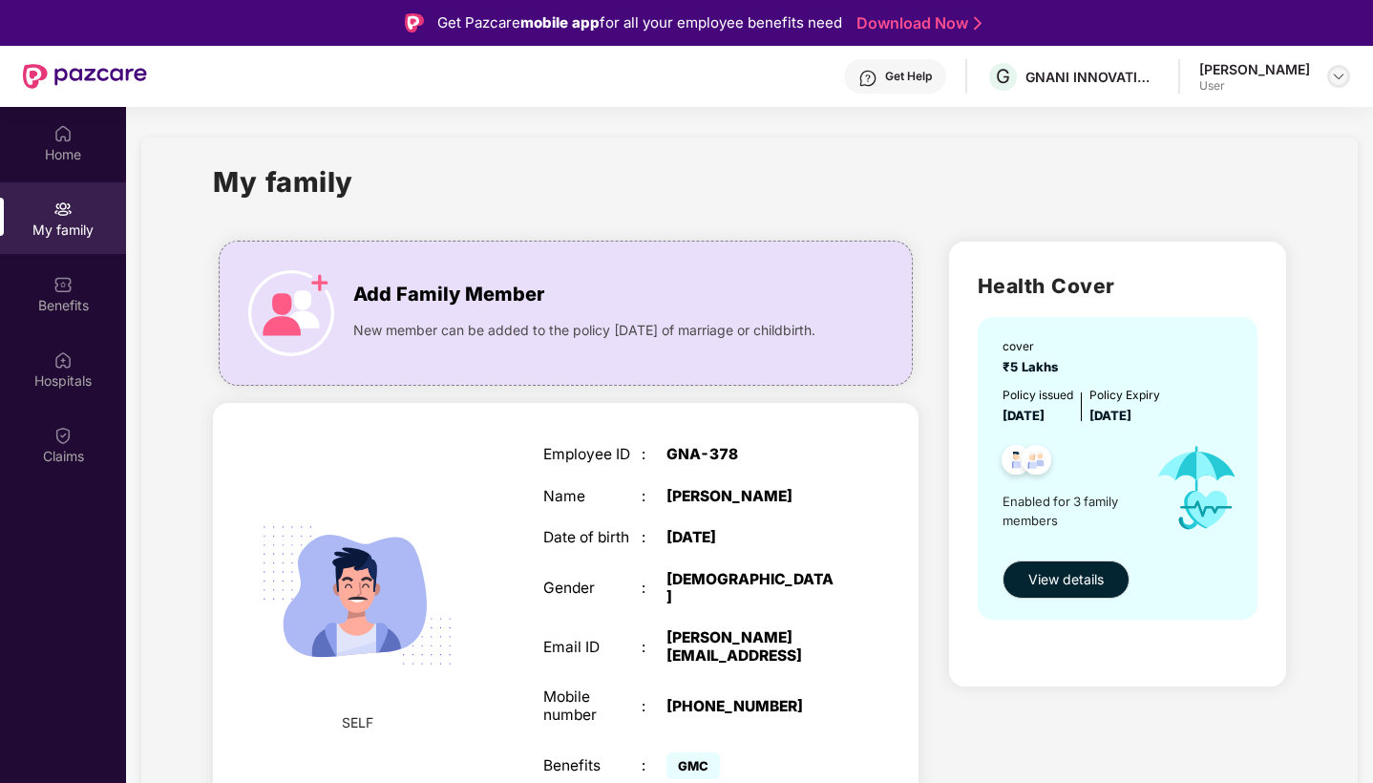
click at [1341, 69] on img at bounding box center [1338, 76] width 15 height 15
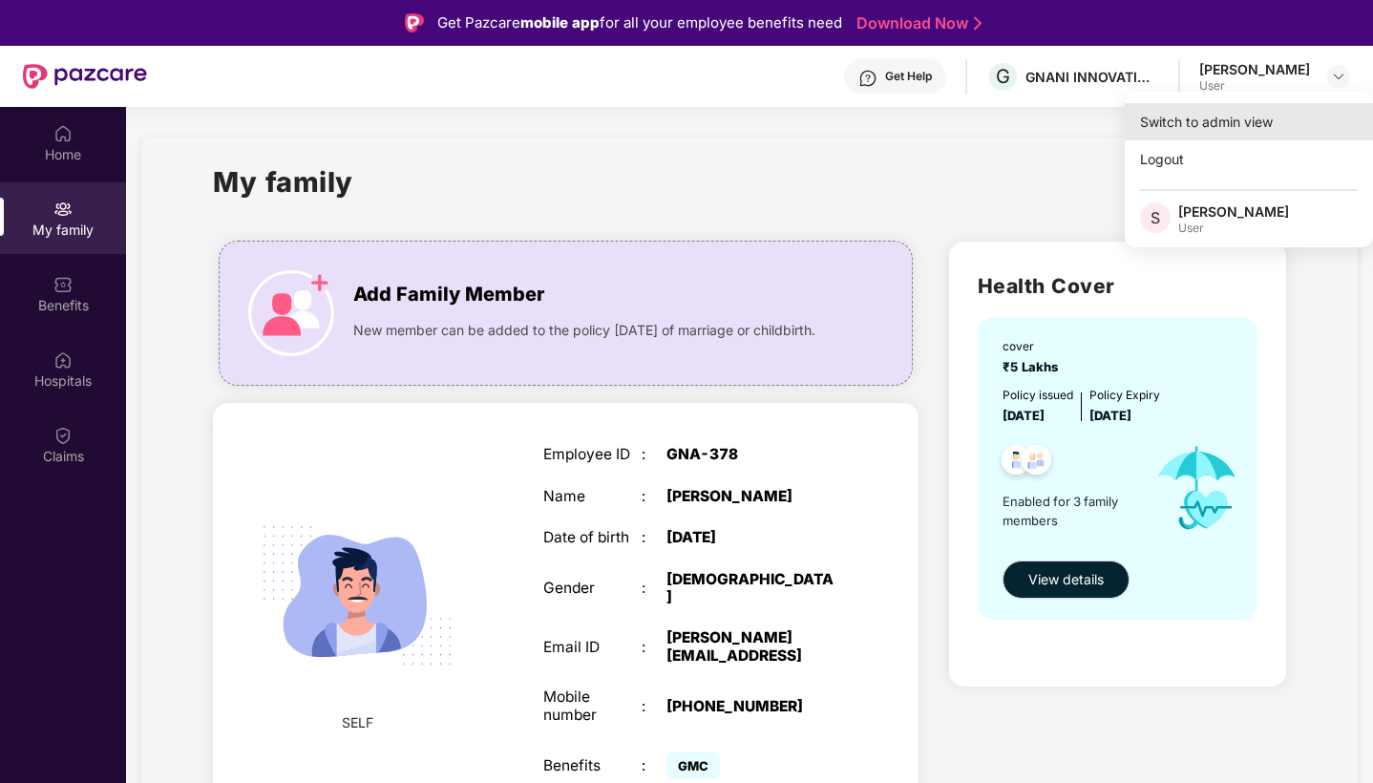
click at [1308, 111] on div "Switch to admin view" at bounding box center [1248, 121] width 248 height 37
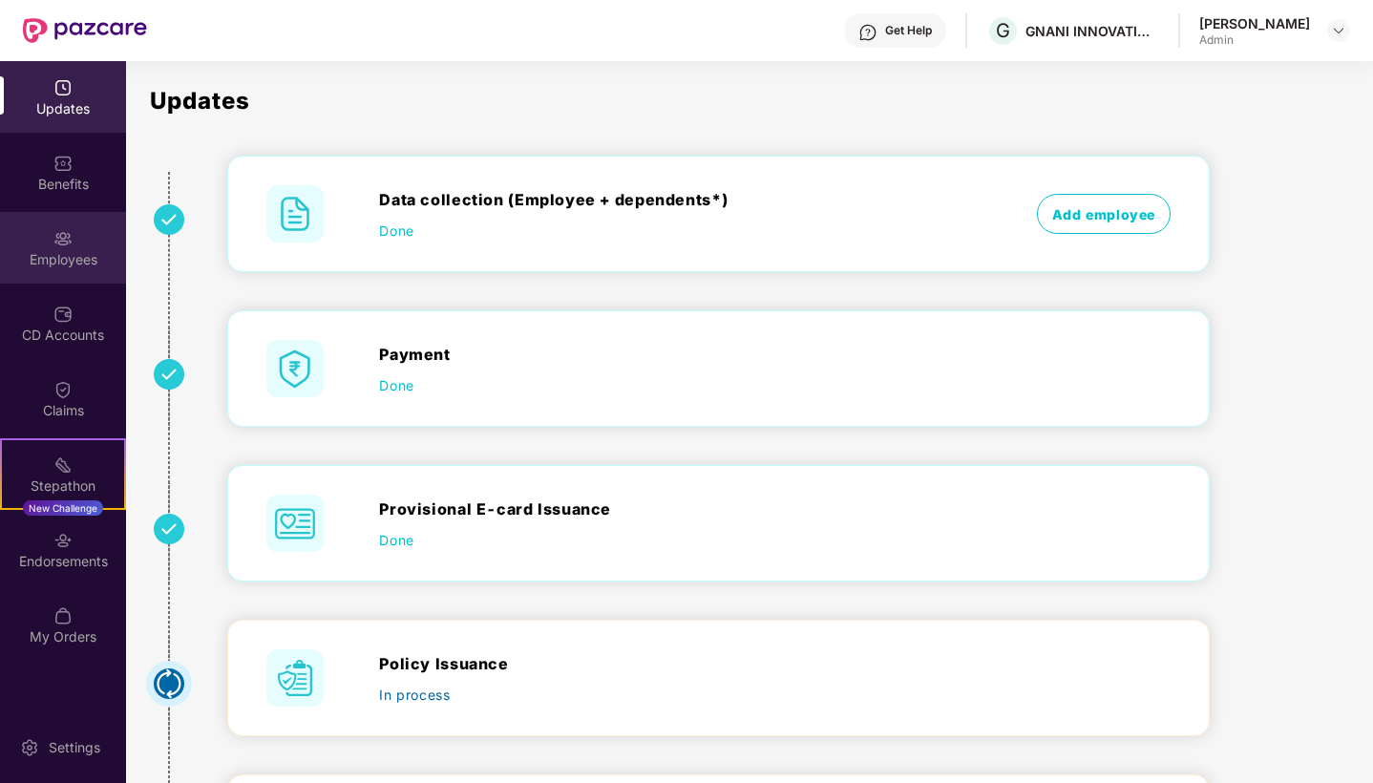
click at [23, 276] on div "Employees" at bounding box center [63, 248] width 126 height 72
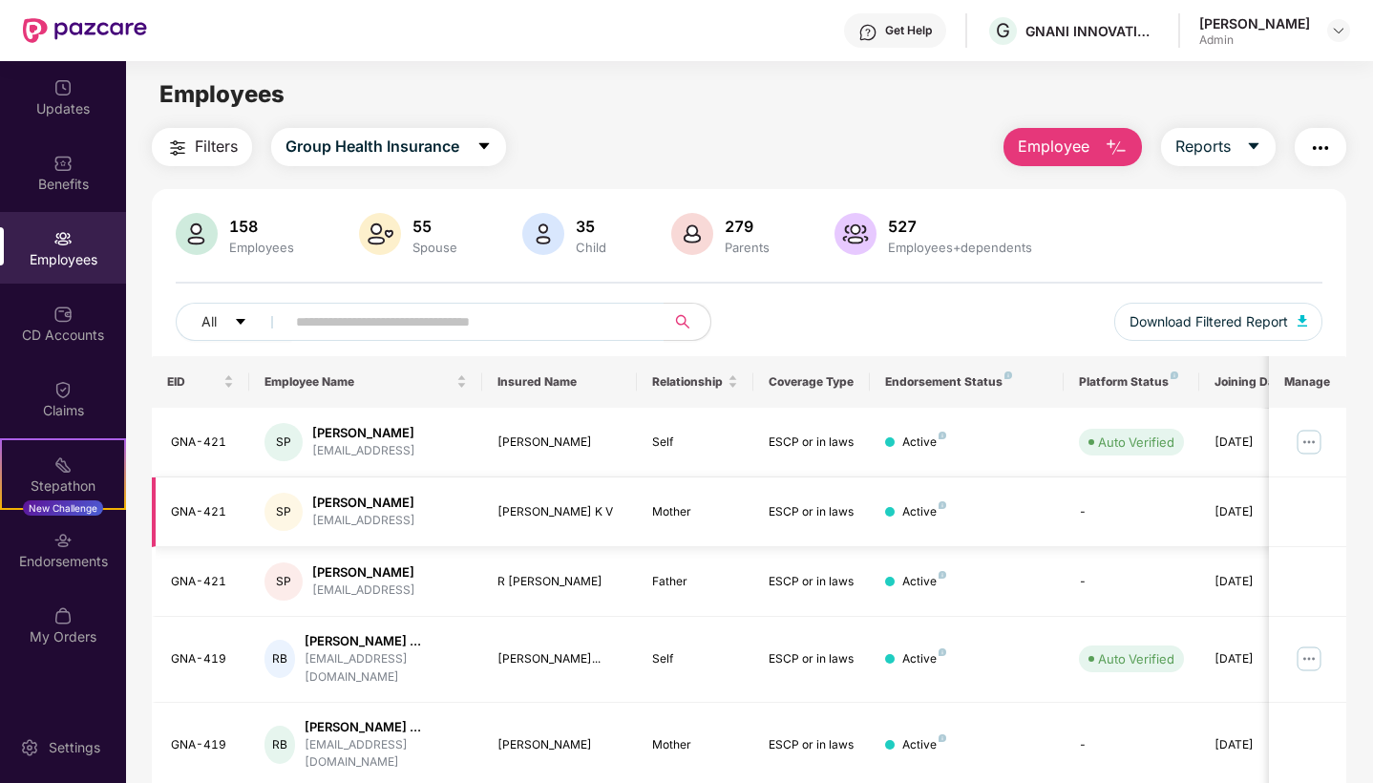
scroll to position [0, 5]
